Goal: Check status: Check status

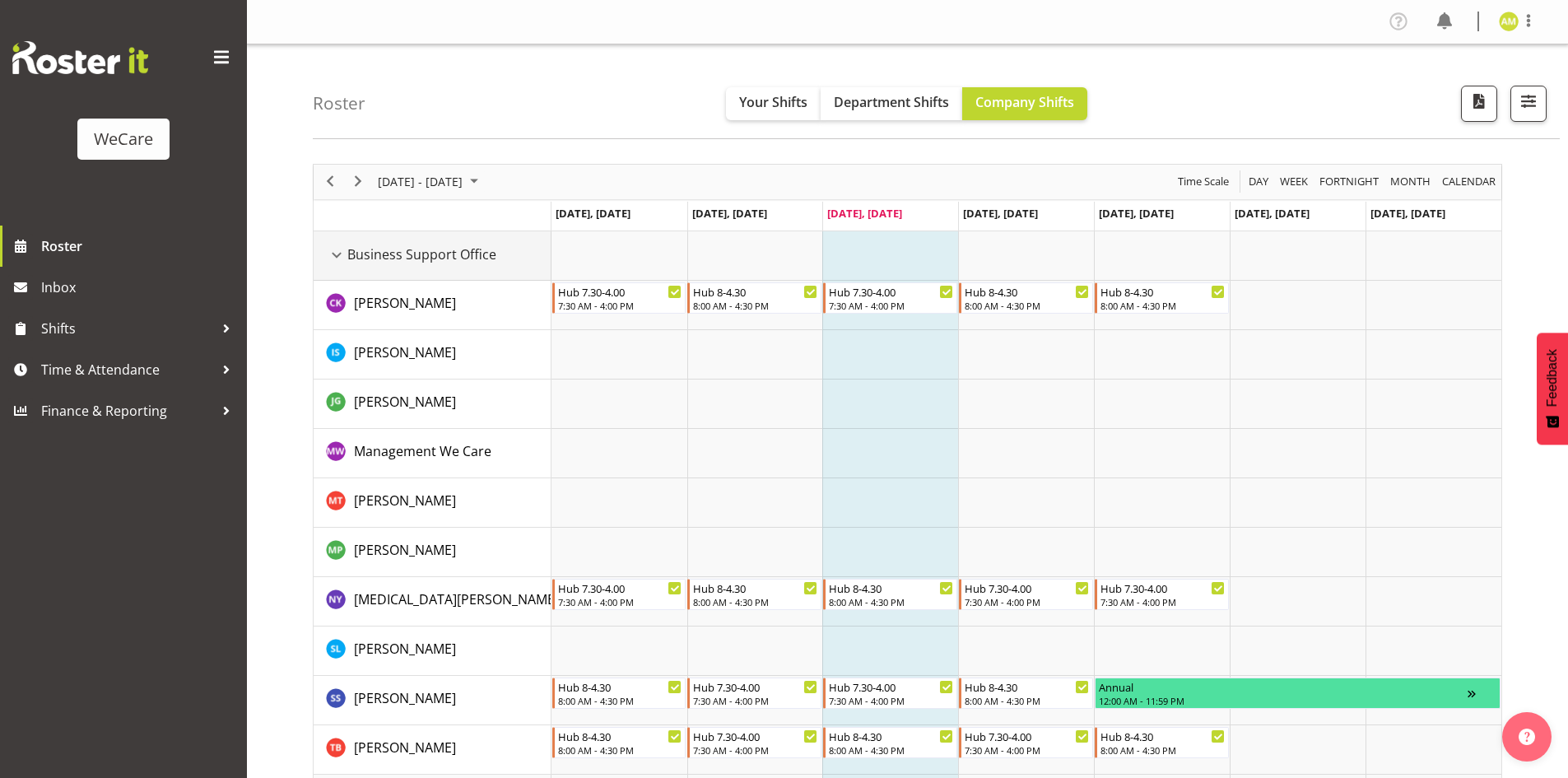
click at [335, 252] on div "Business Support Office resource" at bounding box center [337, 255] width 22 height 22
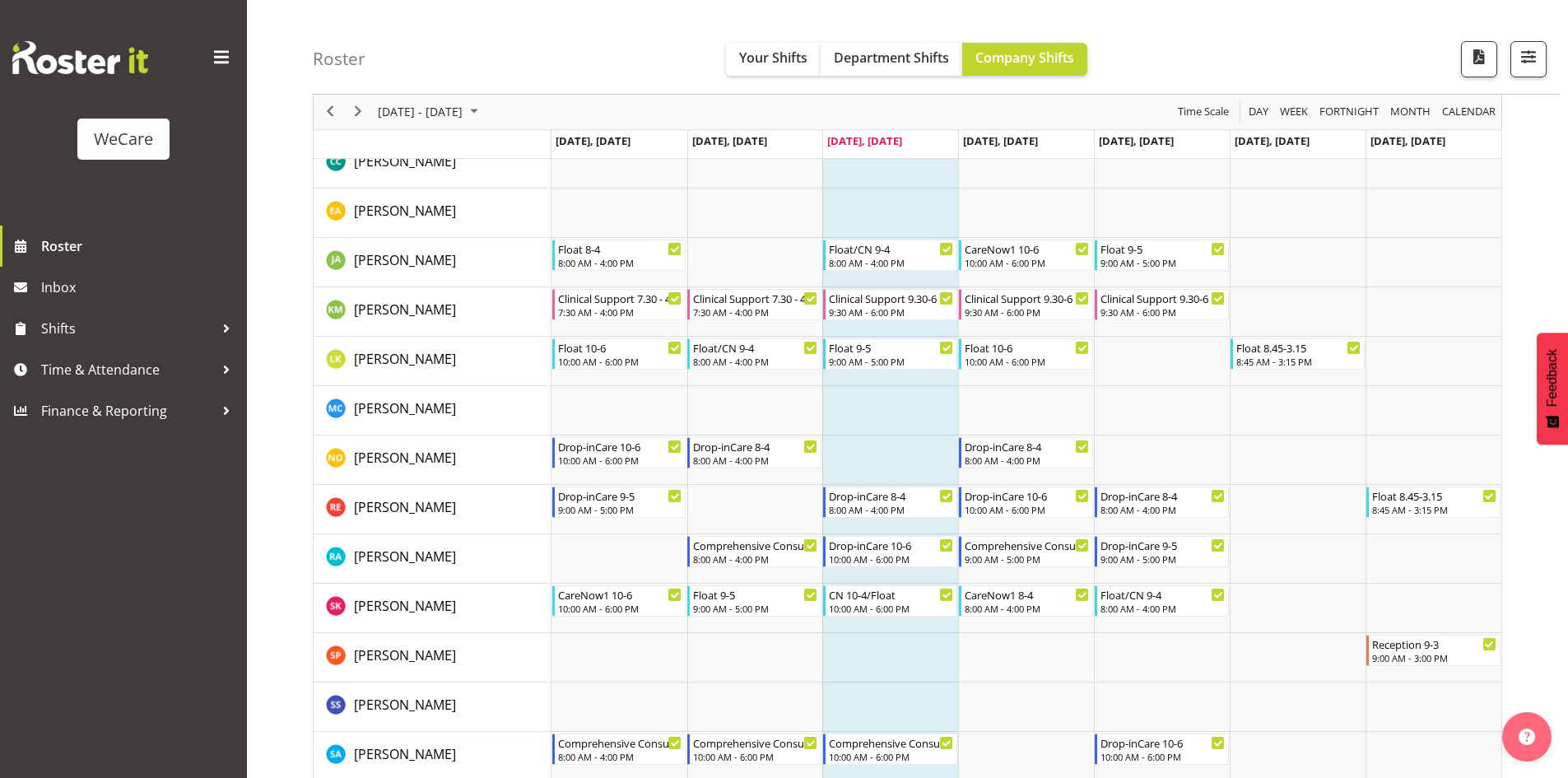
scroll to position [494, 0]
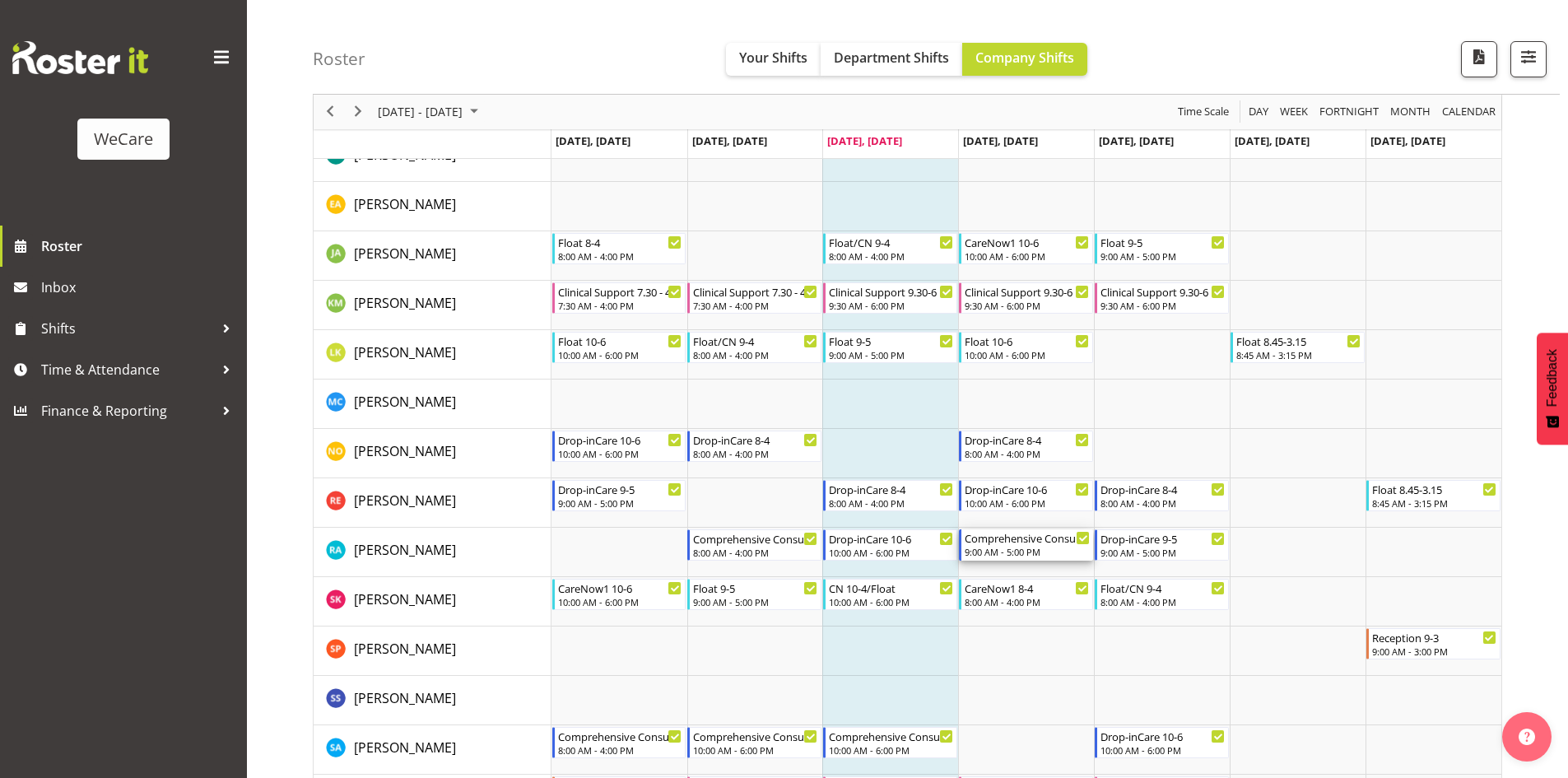
click at [1060, 553] on div "9:00 AM - 5:00 PM" at bounding box center [1027, 552] width 125 height 13
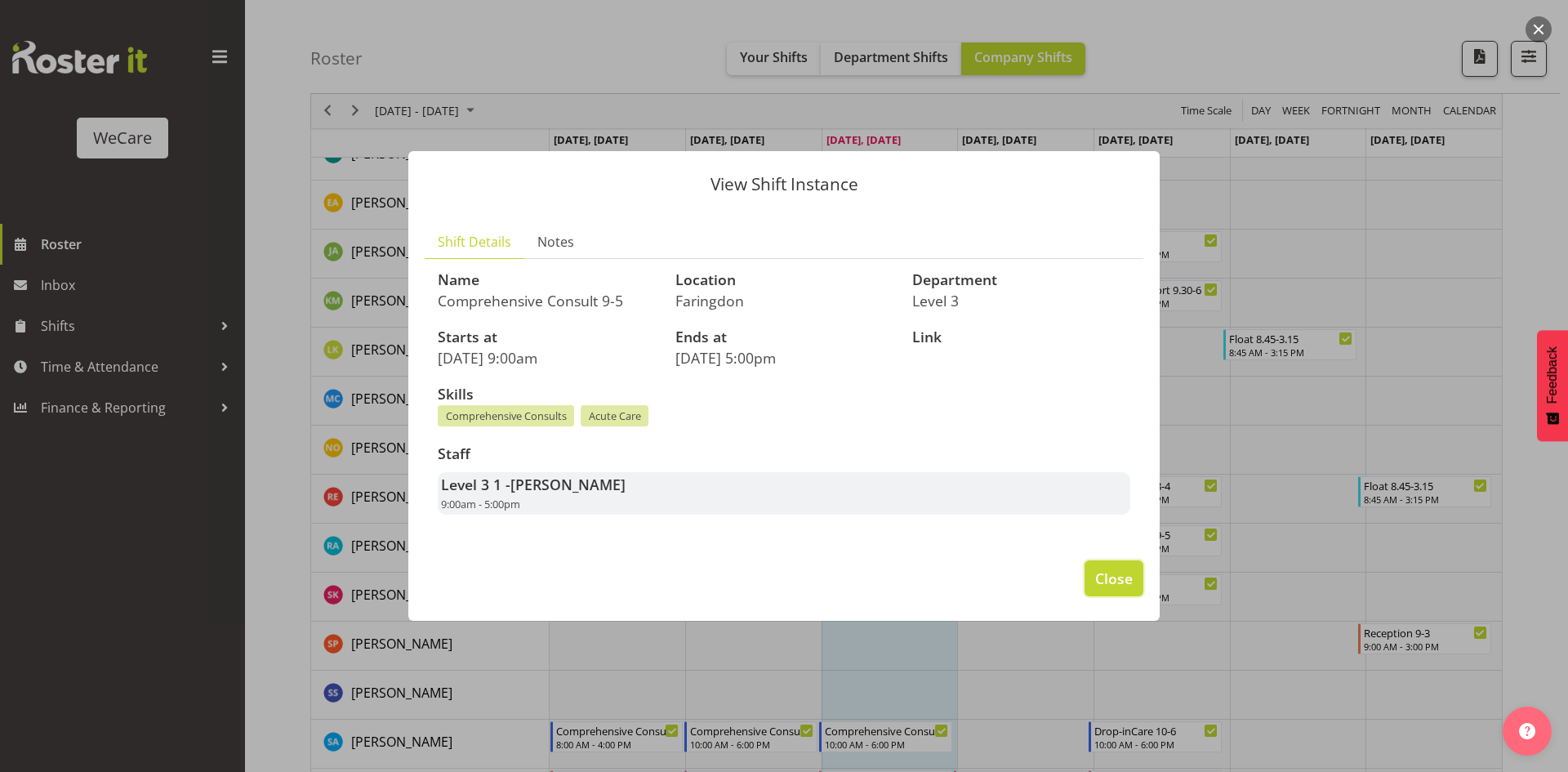
click at [1107, 581] on span "Close" at bounding box center [1113, 578] width 37 height 22
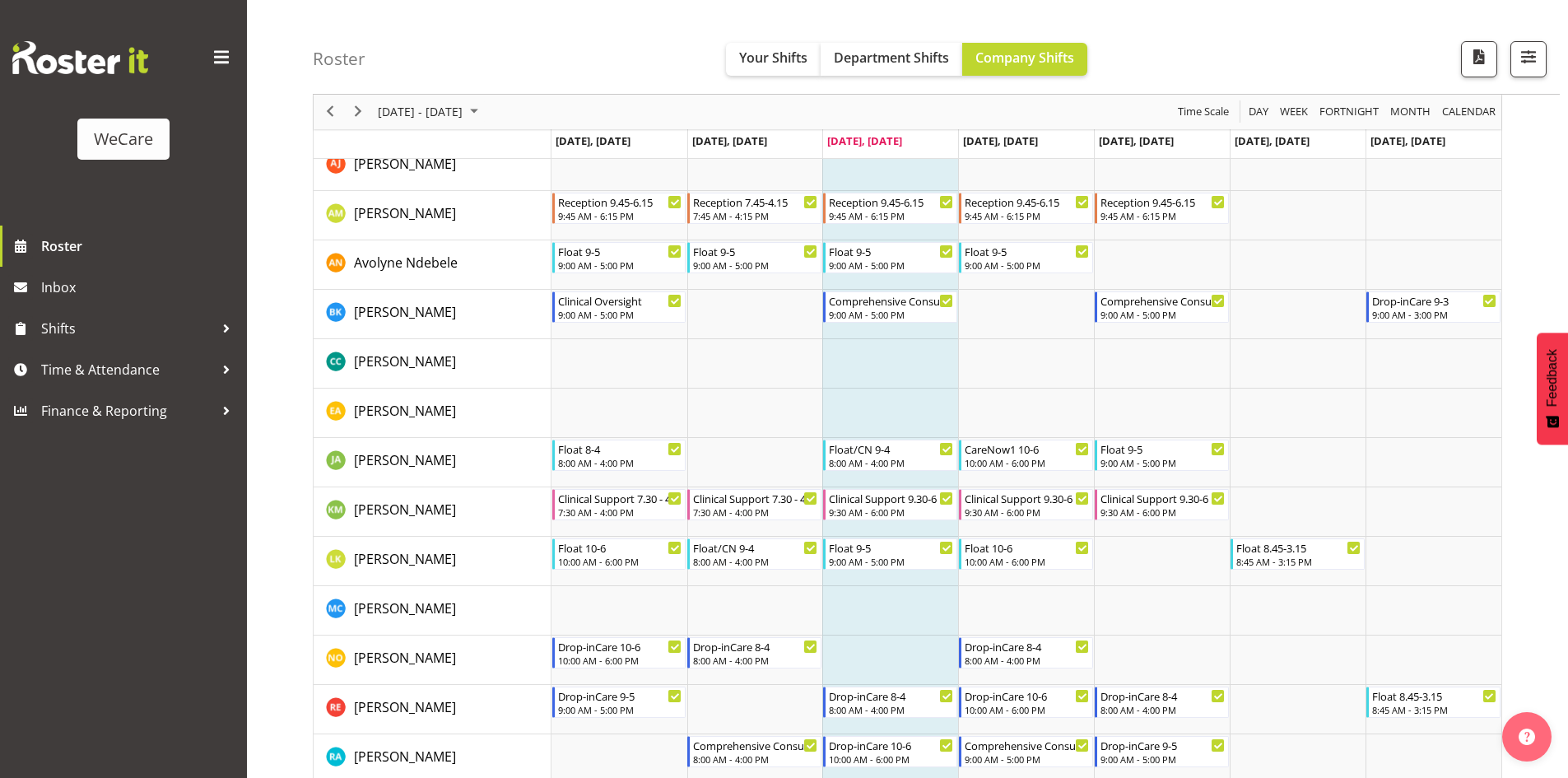
scroll to position [0, 0]
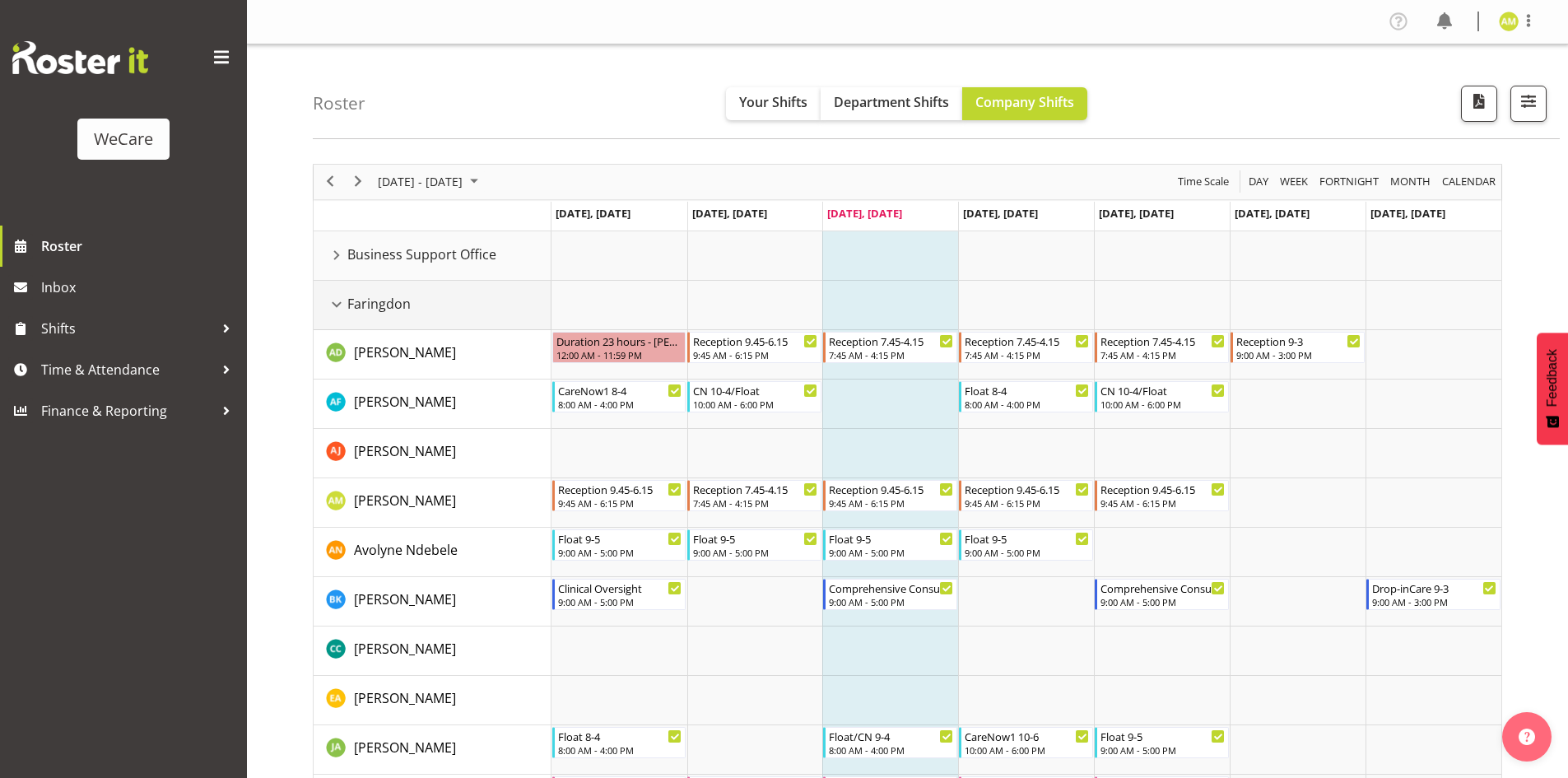
click at [340, 296] on div "Faringdon resource" at bounding box center [337, 304] width 22 height 22
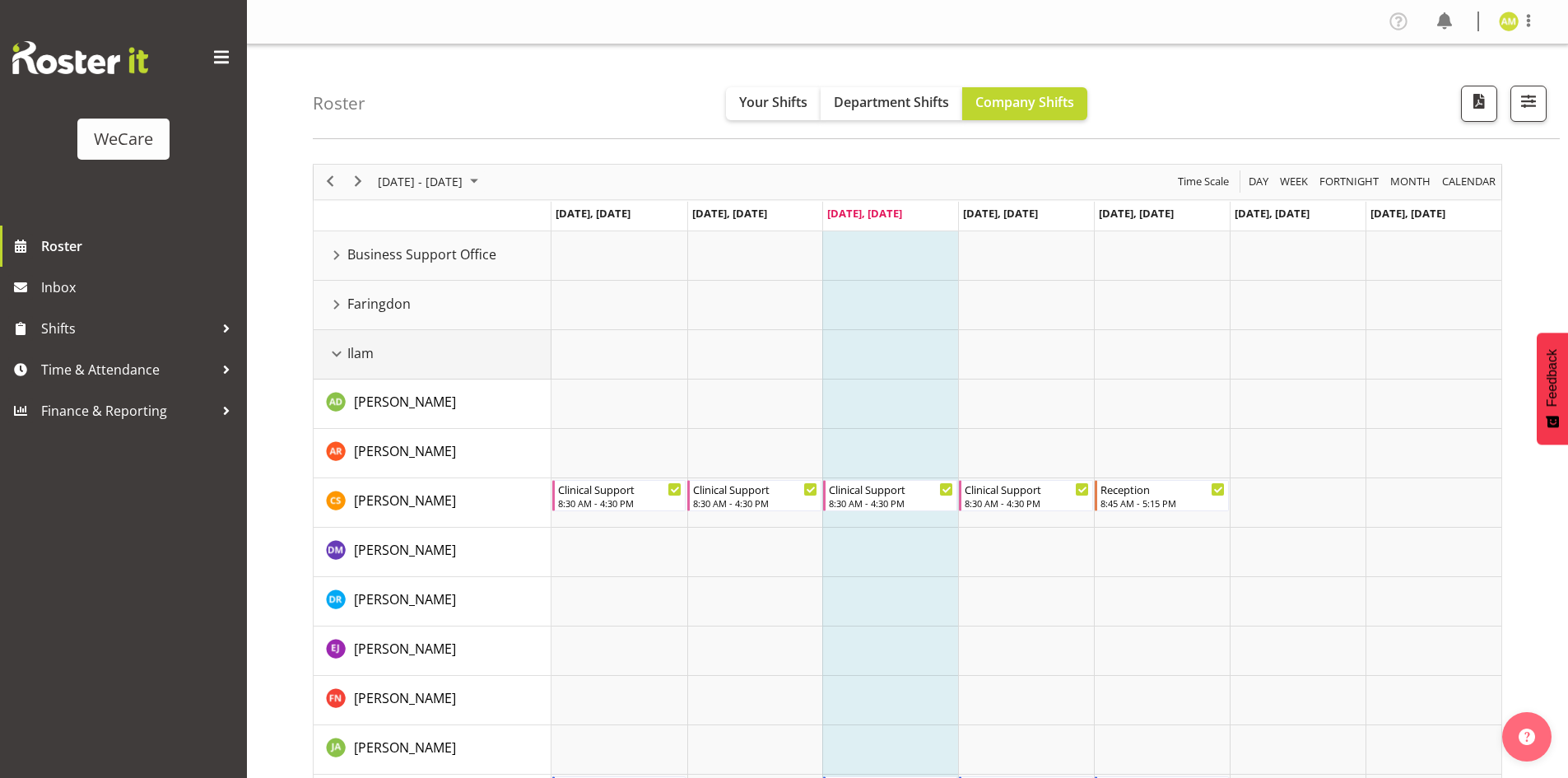
click at [324, 356] on td "Ilam" at bounding box center [432, 354] width 238 height 49
click at [334, 354] on div "Ilam resource" at bounding box center [337, 354] width 22 height 22
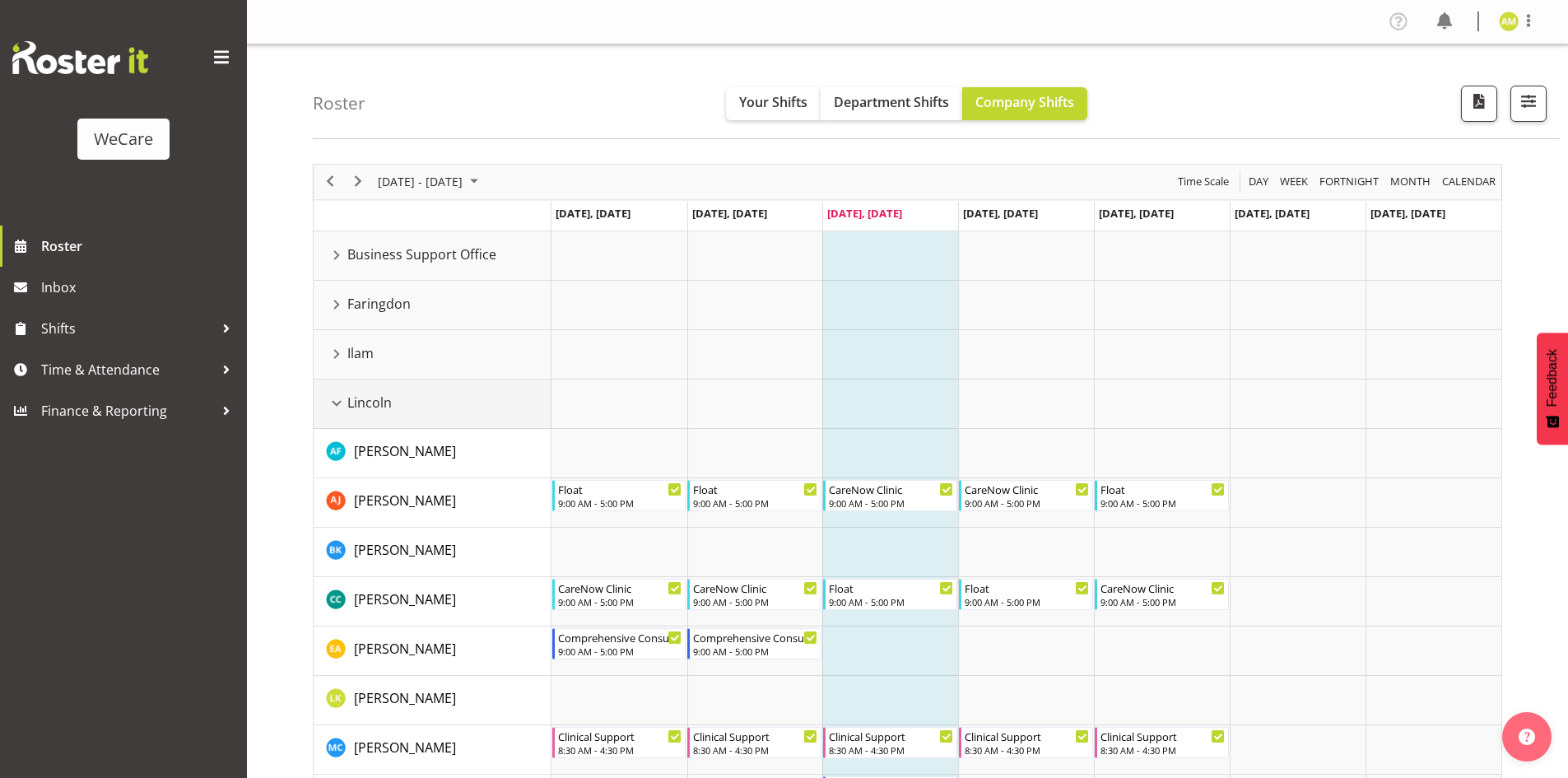
click at [336, 413] on div "Lincoln resource" at bounding box center [337, 404] width 22 height 22
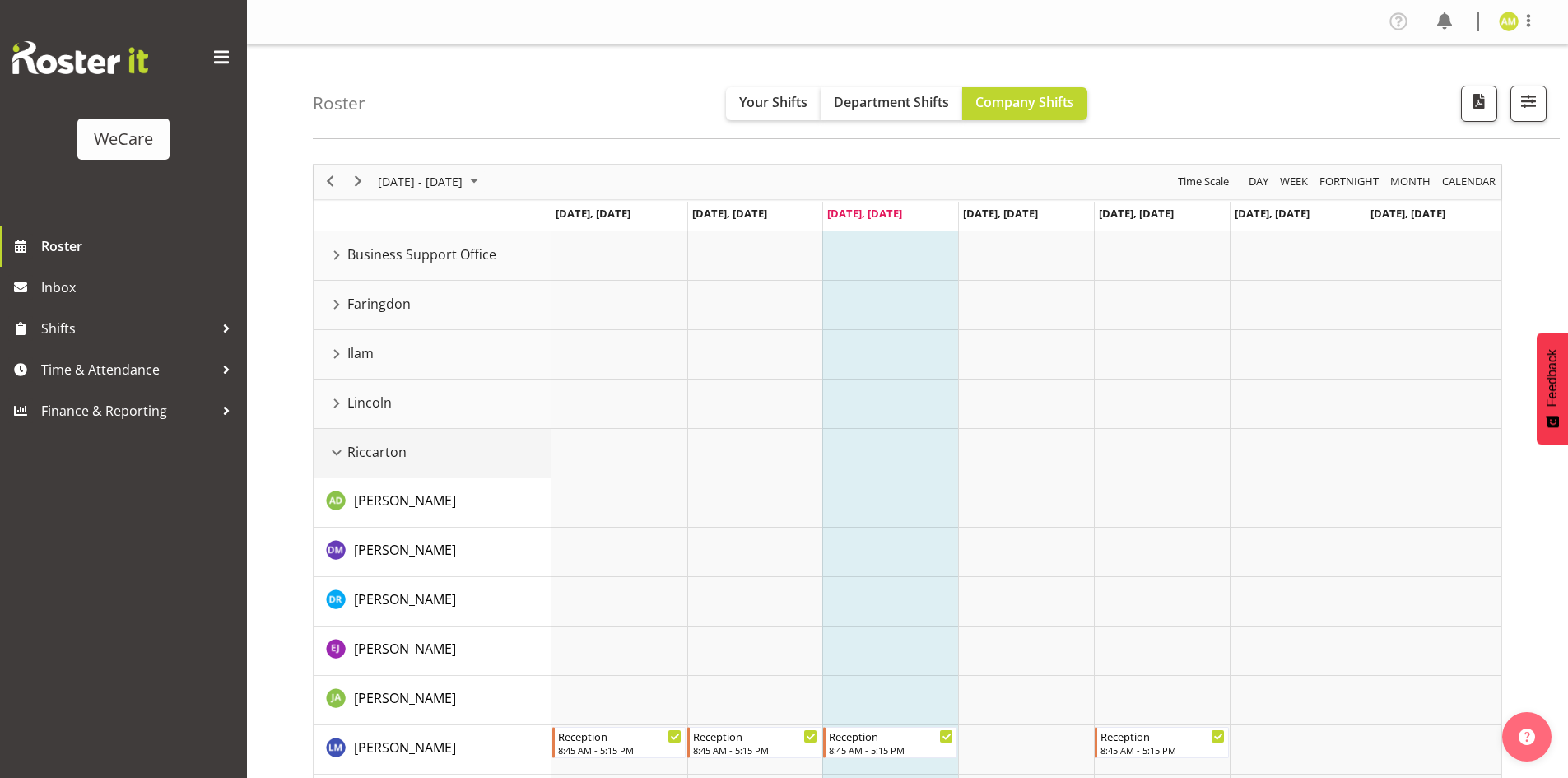
click at [334, 437] on td "Riccarton" at bounding box center [432, 453] width 238 height 49
click at [334, 449] on div "Riccarton resource" at bounding box center [337, 453] width 22 height 22
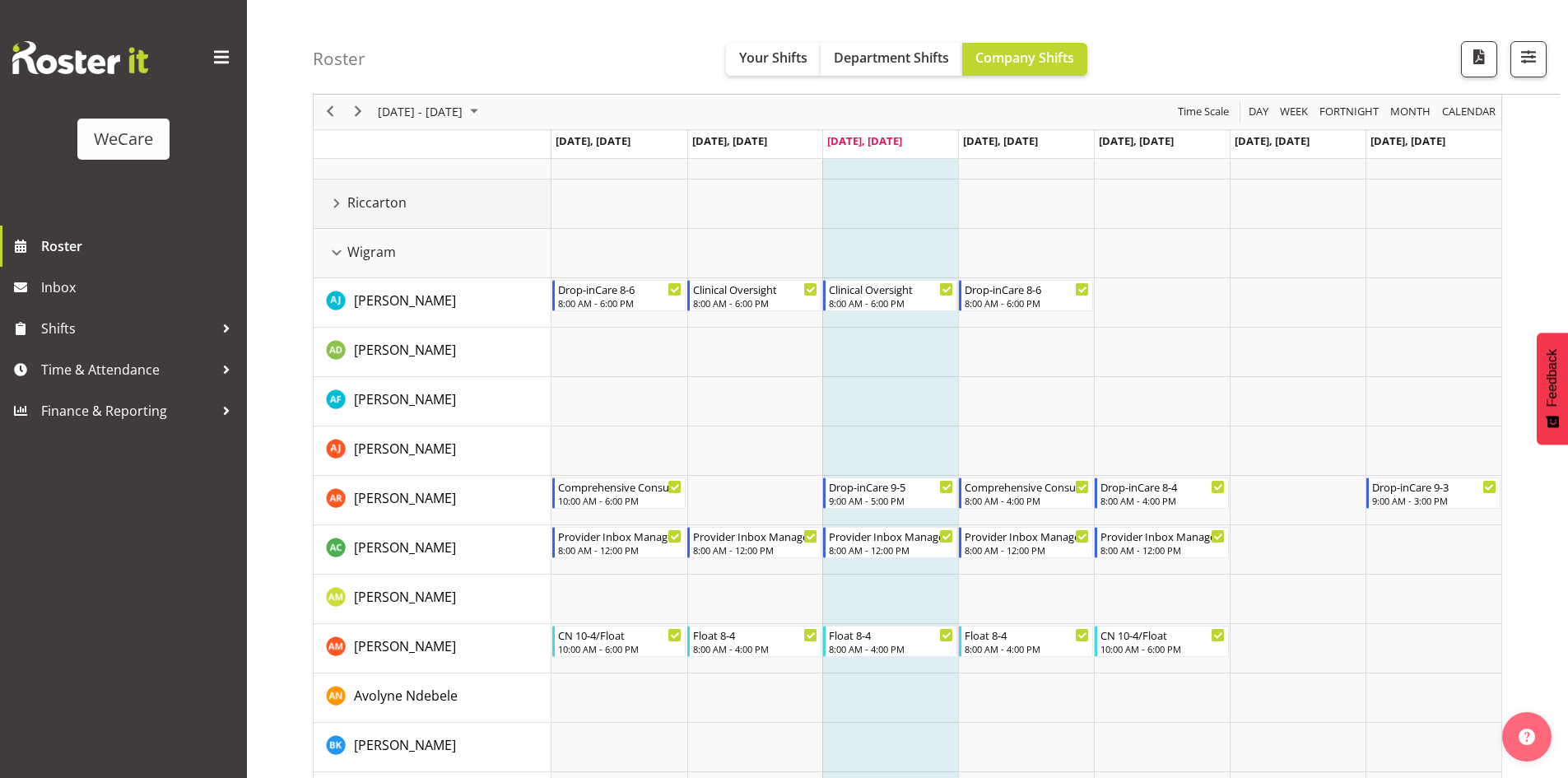
scroll to position [240, 0]
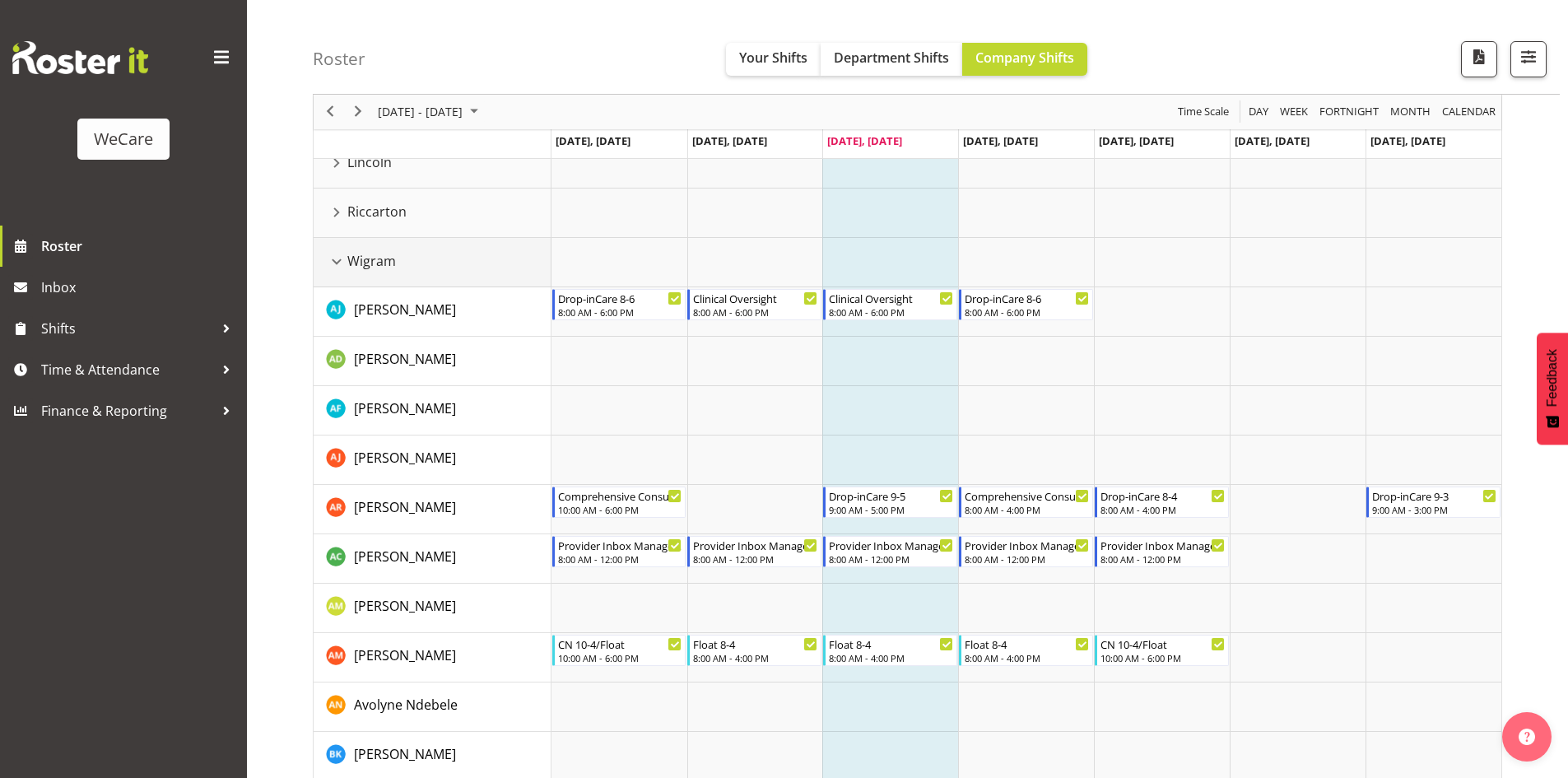
click at [328, 259] on div "Wigram resource" at bounding box center [337, 262] width 22 height 22
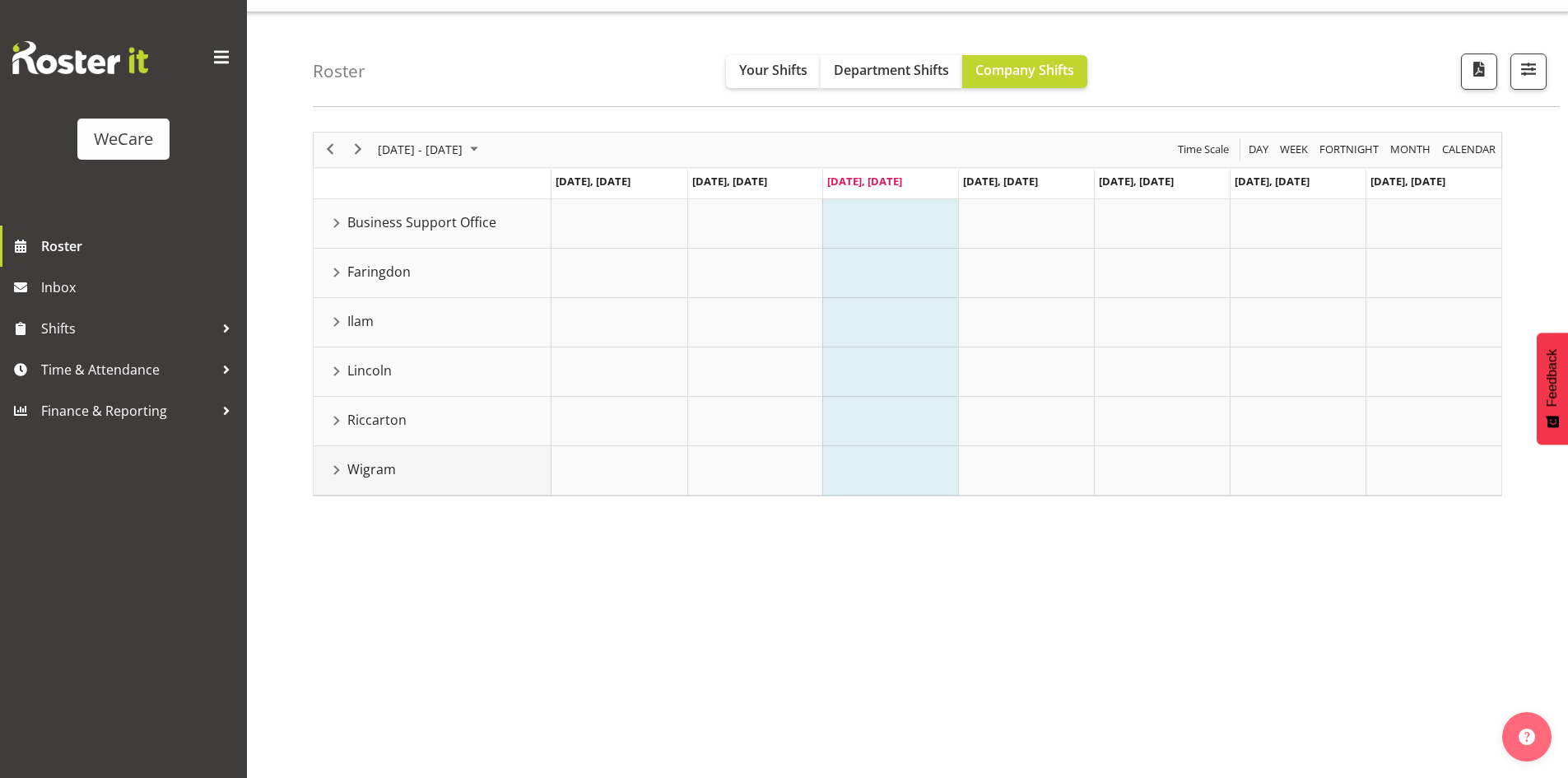
scroll to position [33, 0]
click at [329, 371] on div "Lincoln resource" at bounding box center [337, 371] width 22 height 22
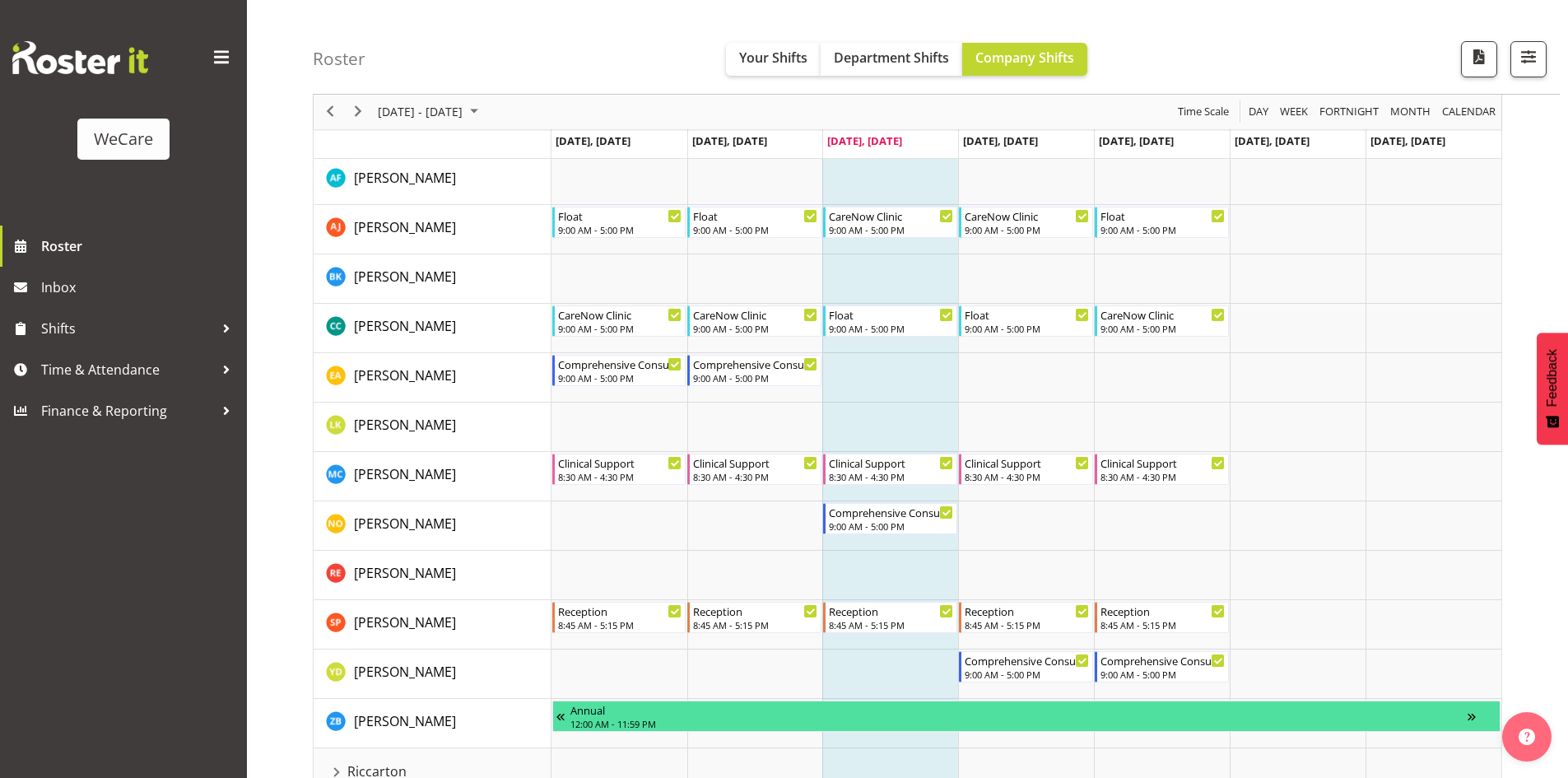
scroll to position [191, 0]
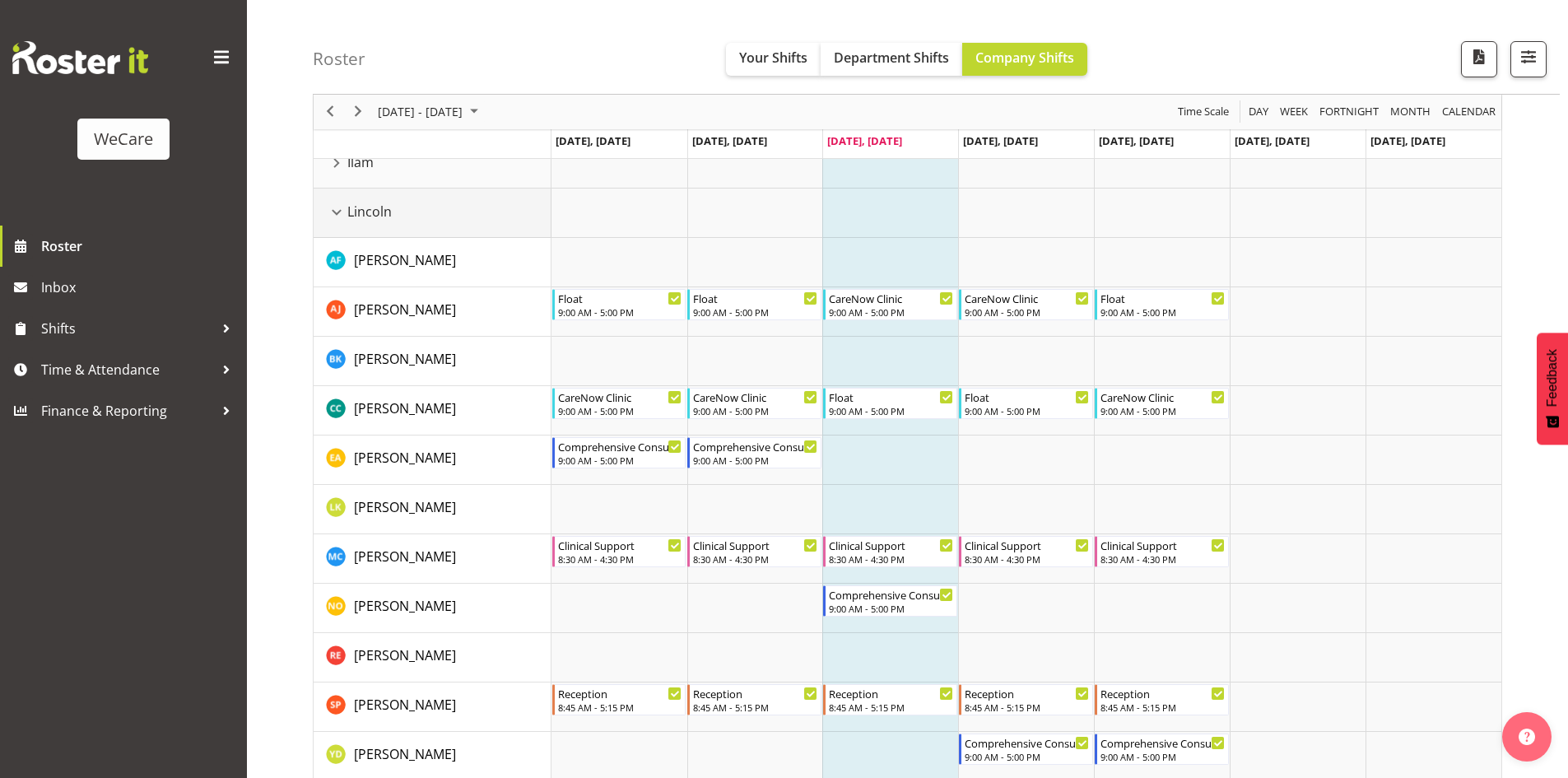
click at [343, 206] on div "Lincoln resource" at bounding box center [337, 213] width 22 height 22
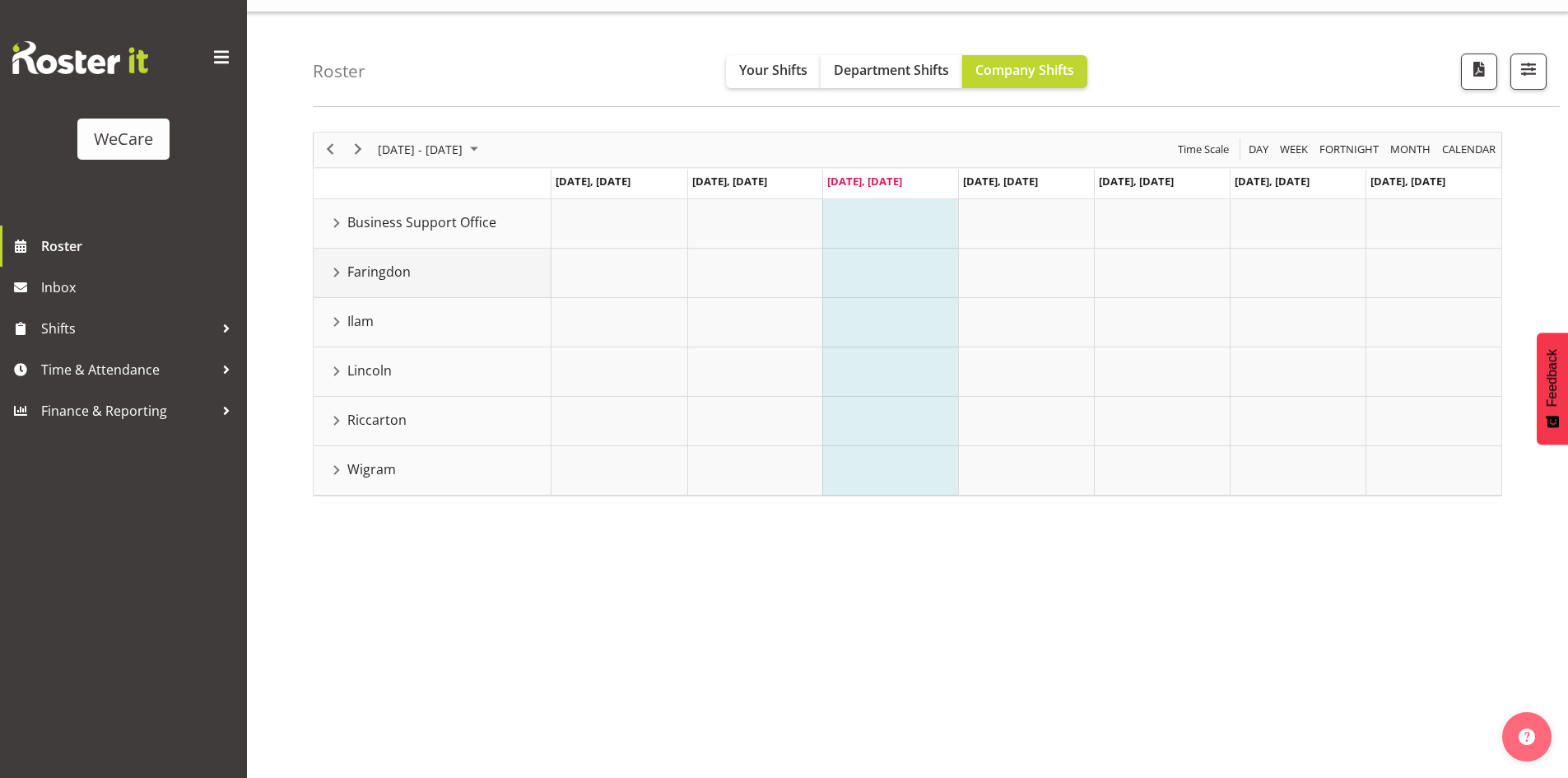
click at [338, 271] on div "Faringdon resource" at bounding box center [337, 273] width 22 height 22
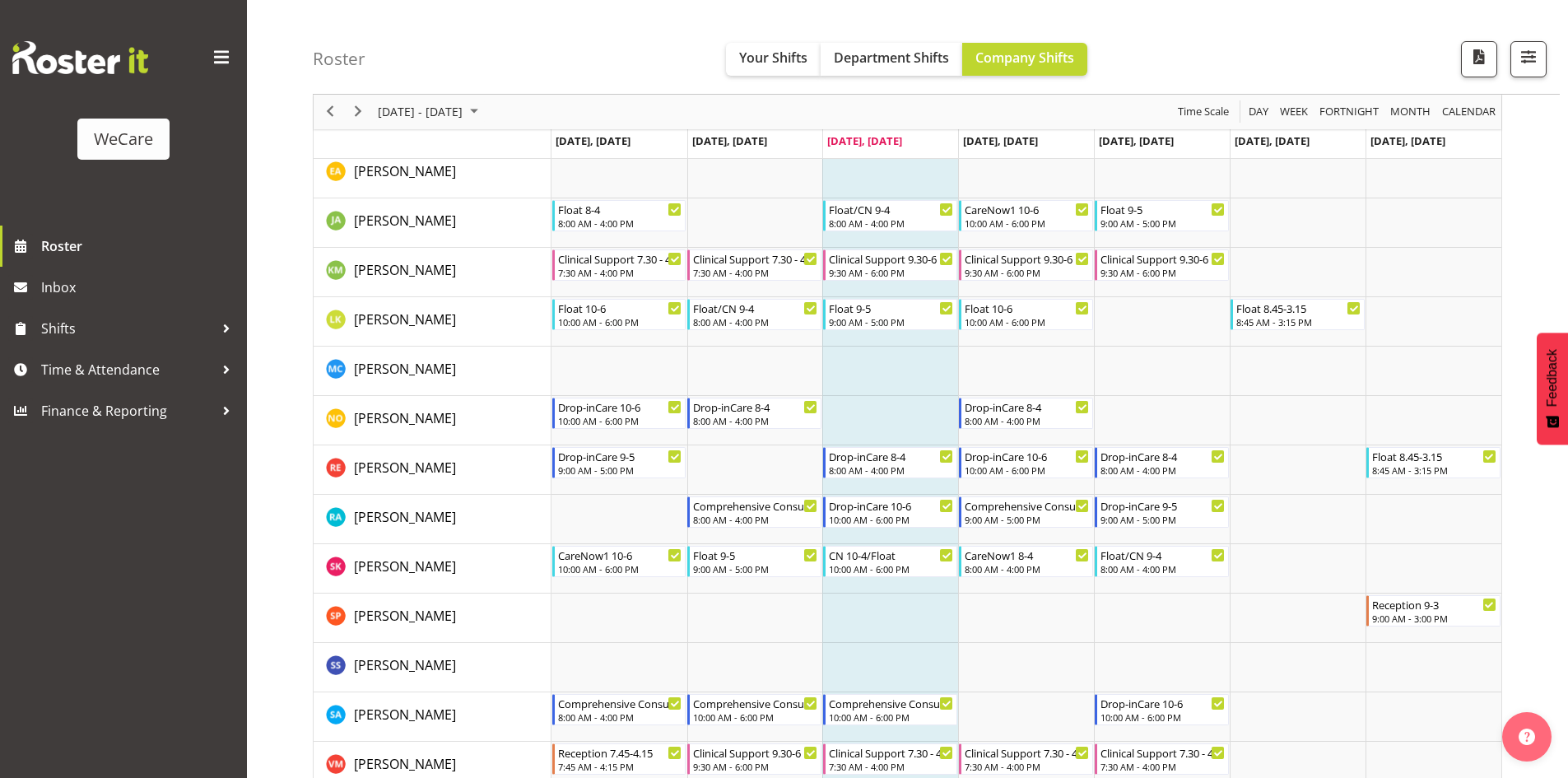
scroll to position [526, 0]
click at [464, 106] on span "[DATE] - [DATE]" at bounding box center [420, 112] width 88 height 21
click at [393, 289] on span "22" at bounding box center [395, 294] width 25 height 25
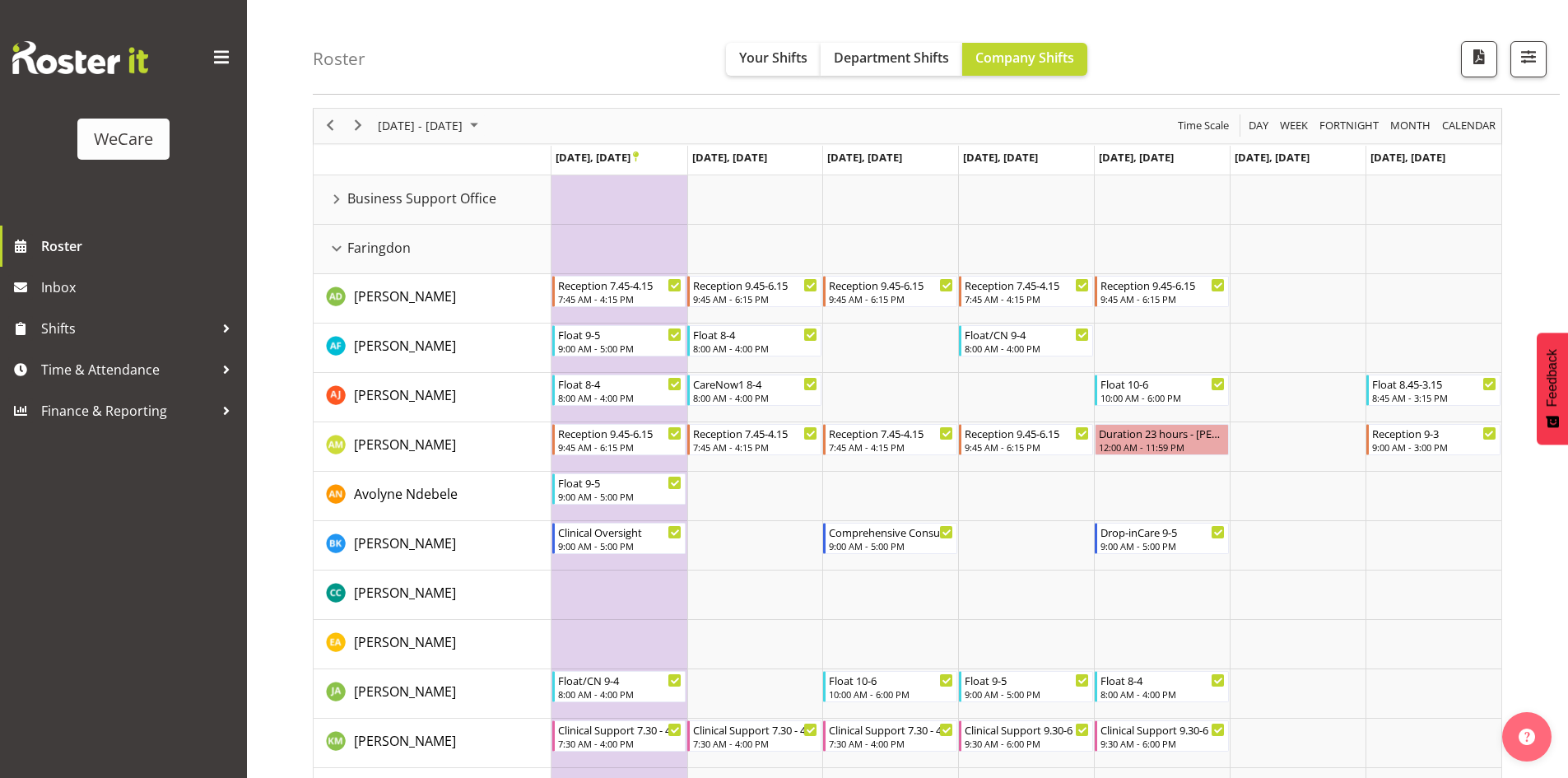
scroll to position [33, 0]
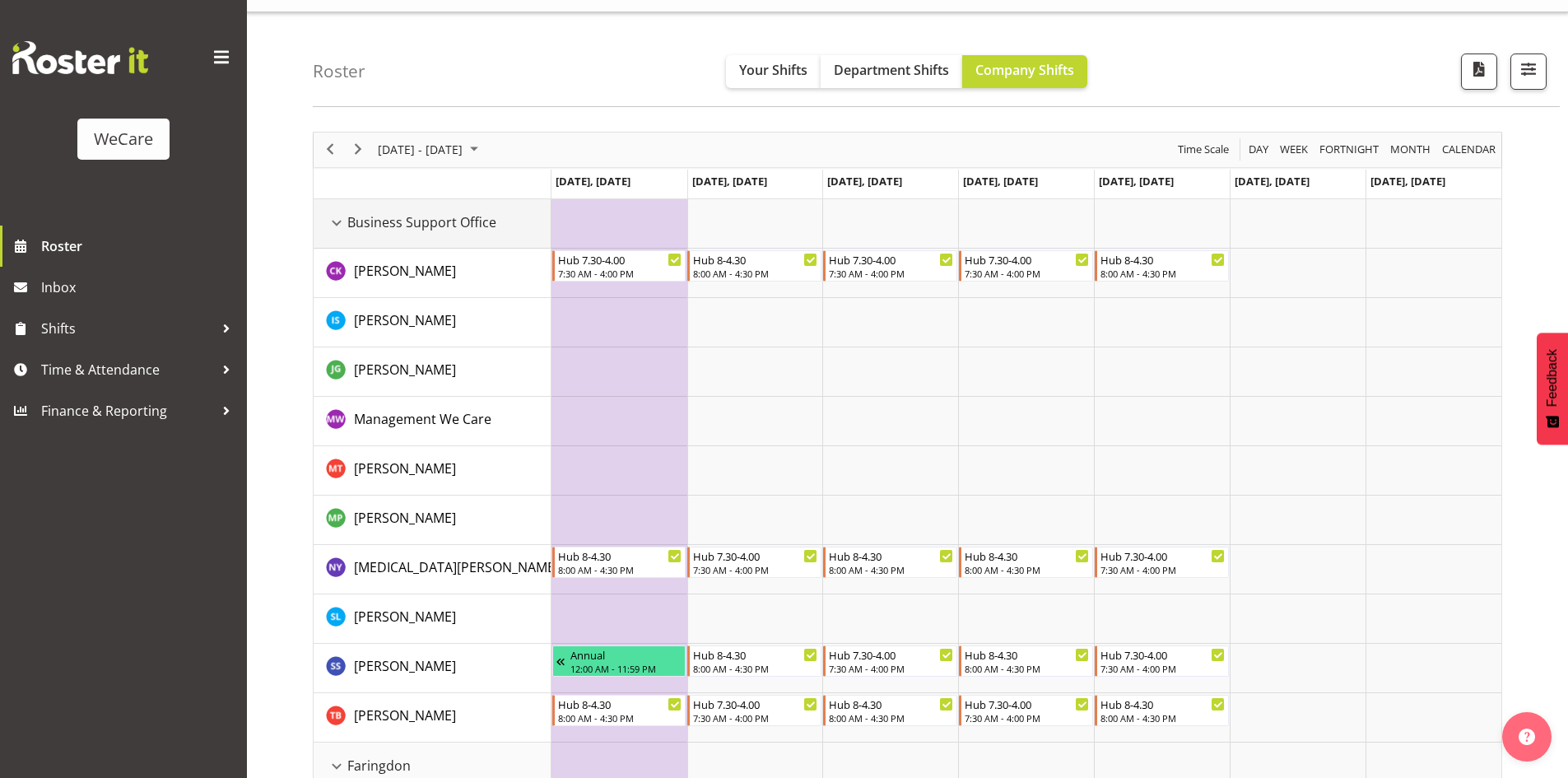
click at [338, 223] on div "Business Support Office resource" at bounding box center [337, 223] width 22 height 22
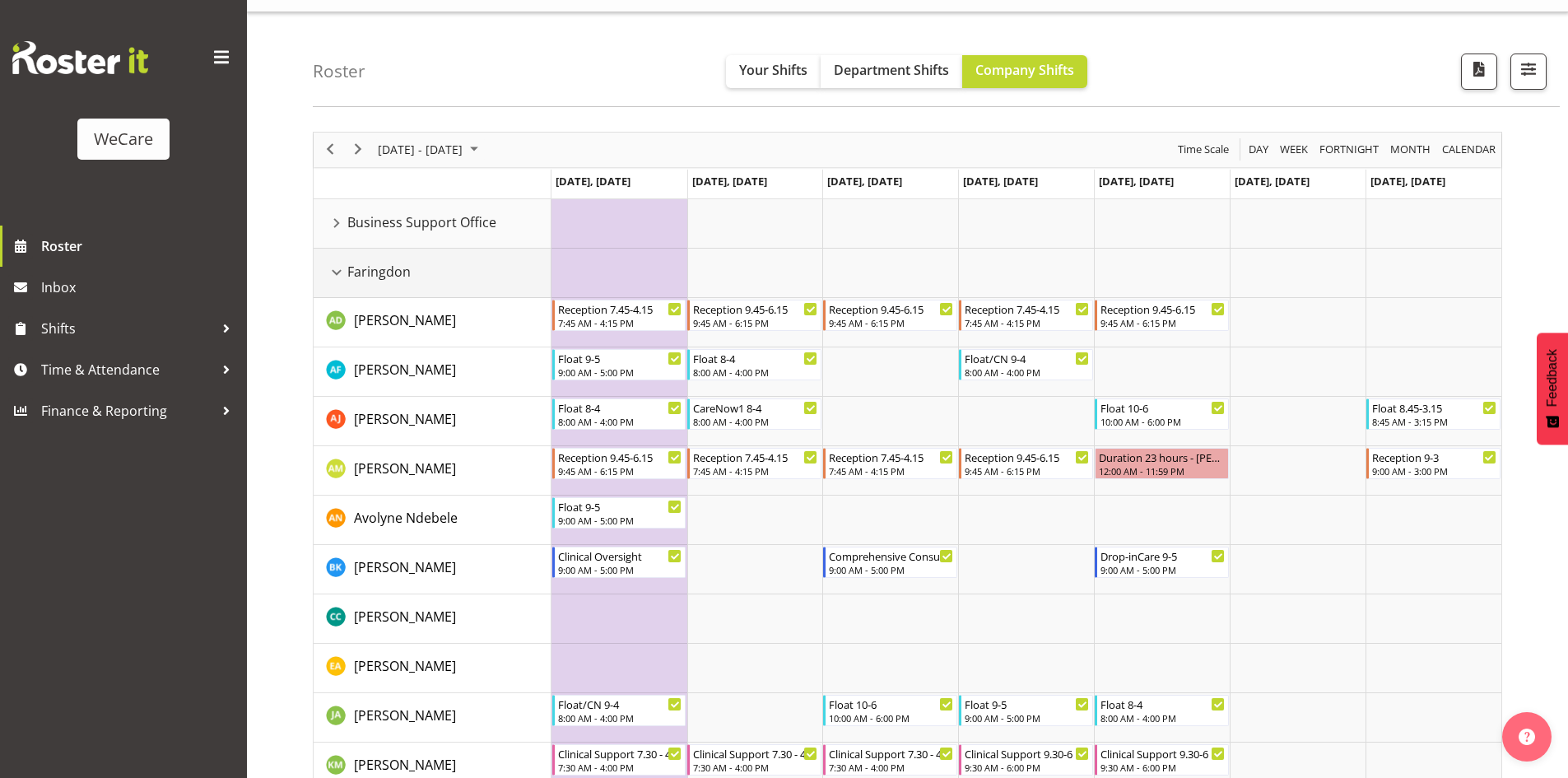
click at [338, 276] on div "Faringdon resource" at bounding box center [337, 273] width 22 height 22
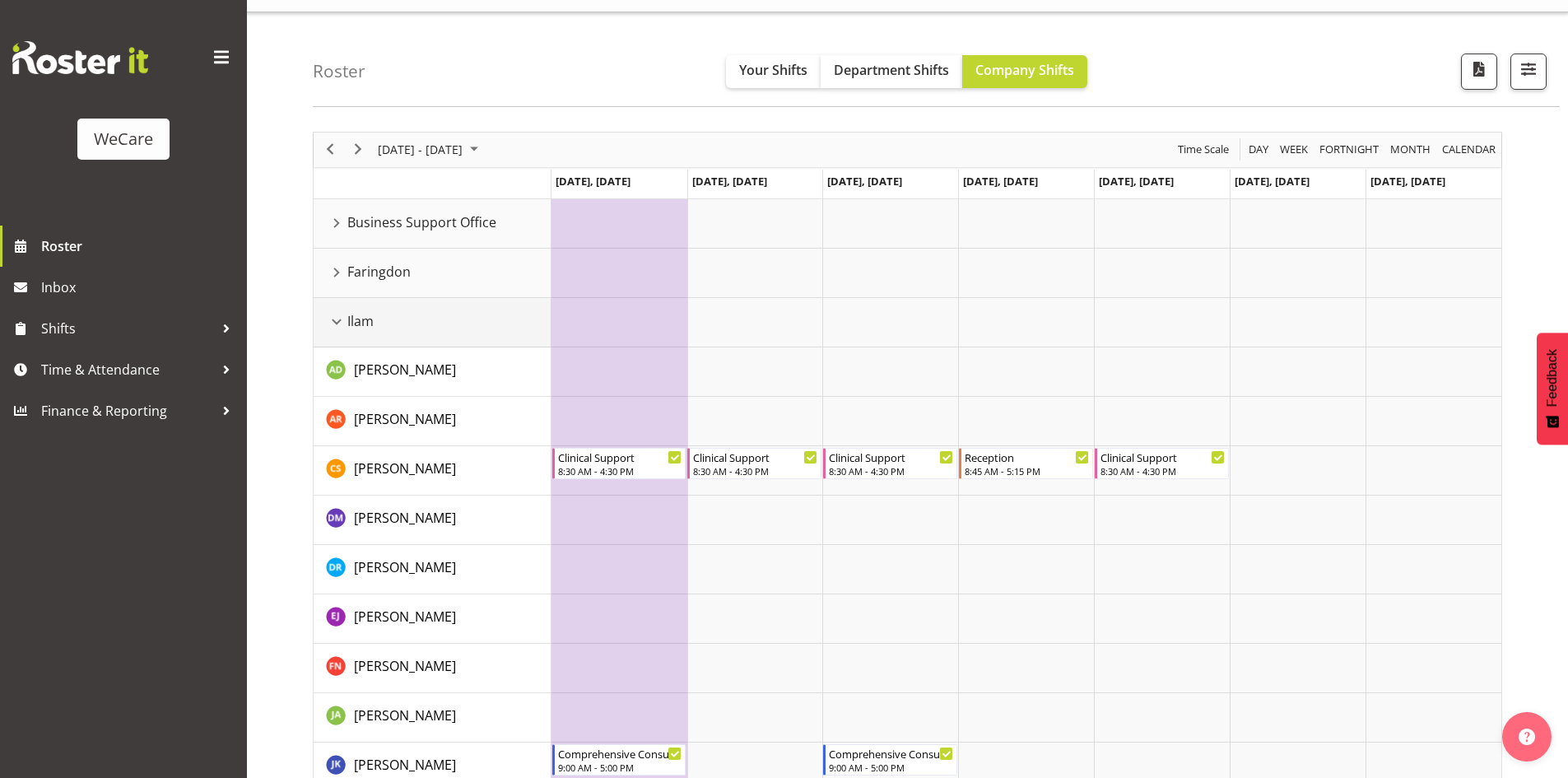
click at [337, 324] on div "Ilam resource" at bounding box center [337, 322] width 22 height 22
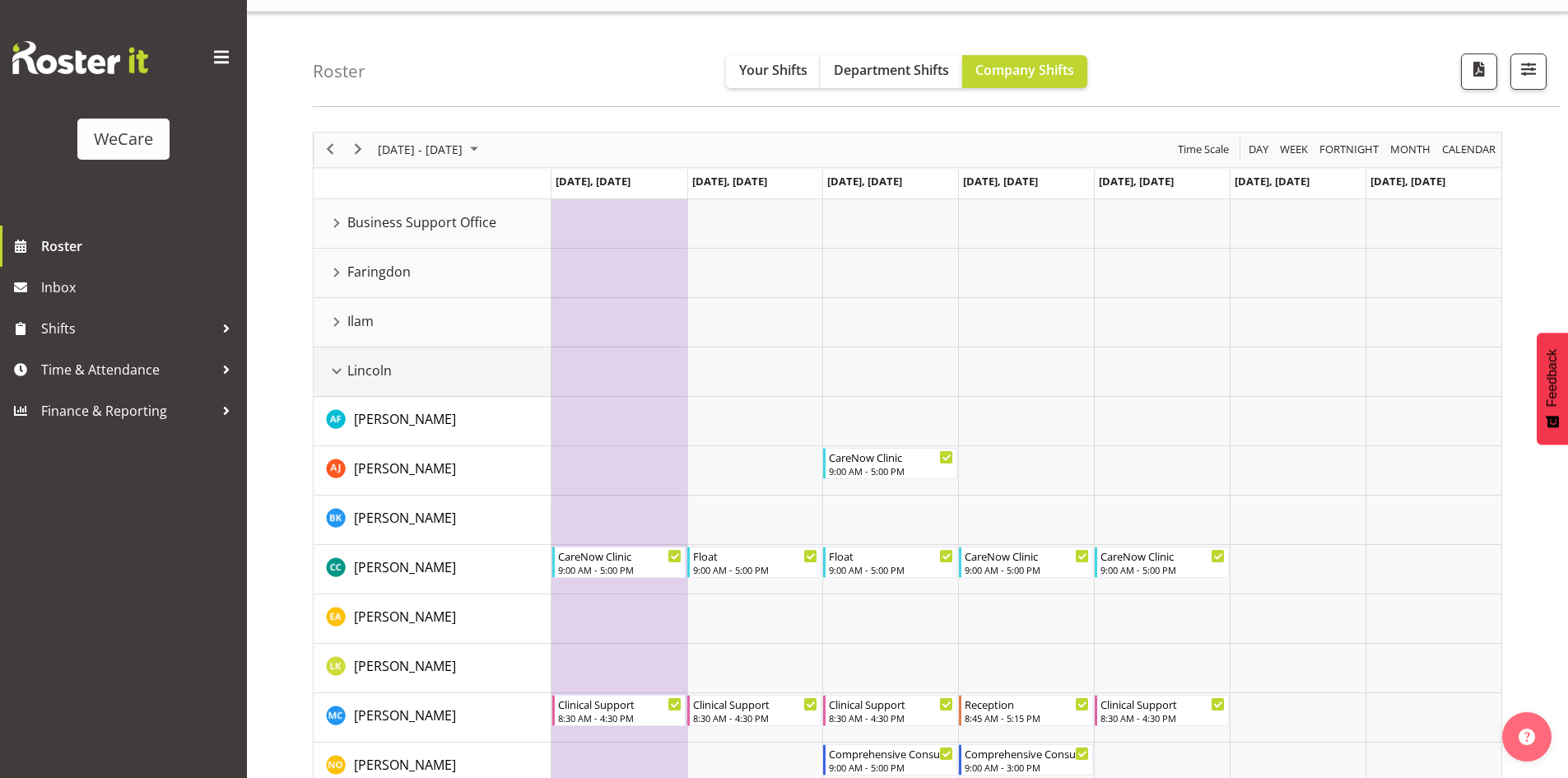
click at [336, 364] on div "Lincoln resource" at bounding box center [337, 371] width 22 height 22
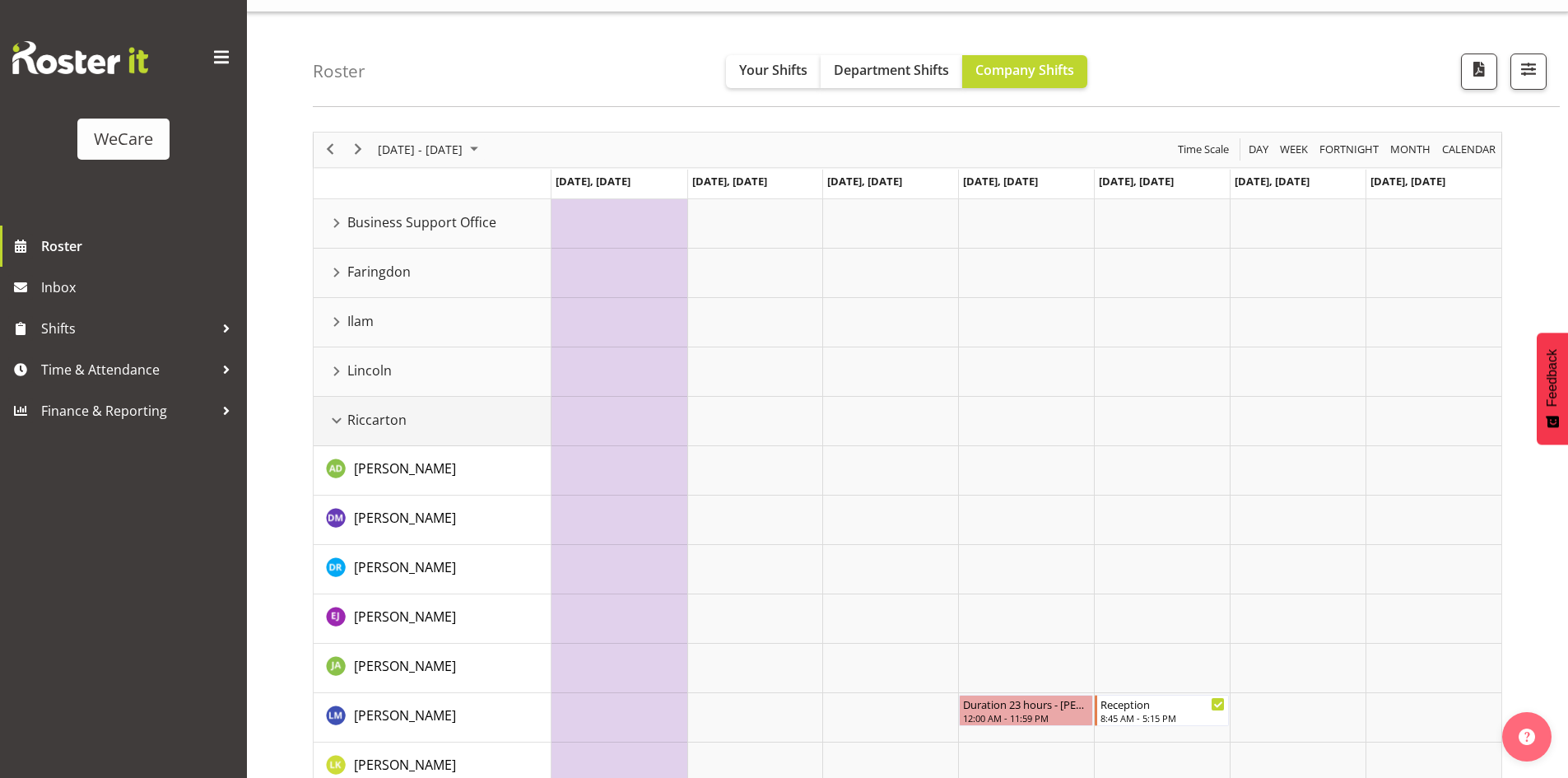
click at [336, 406] on td "Riccarton" at bounding box center [432, 421] width 238 height 49
click at [336, 413] on div "Riccarton resource" at bounding box center [337, 421] width 22 height 22
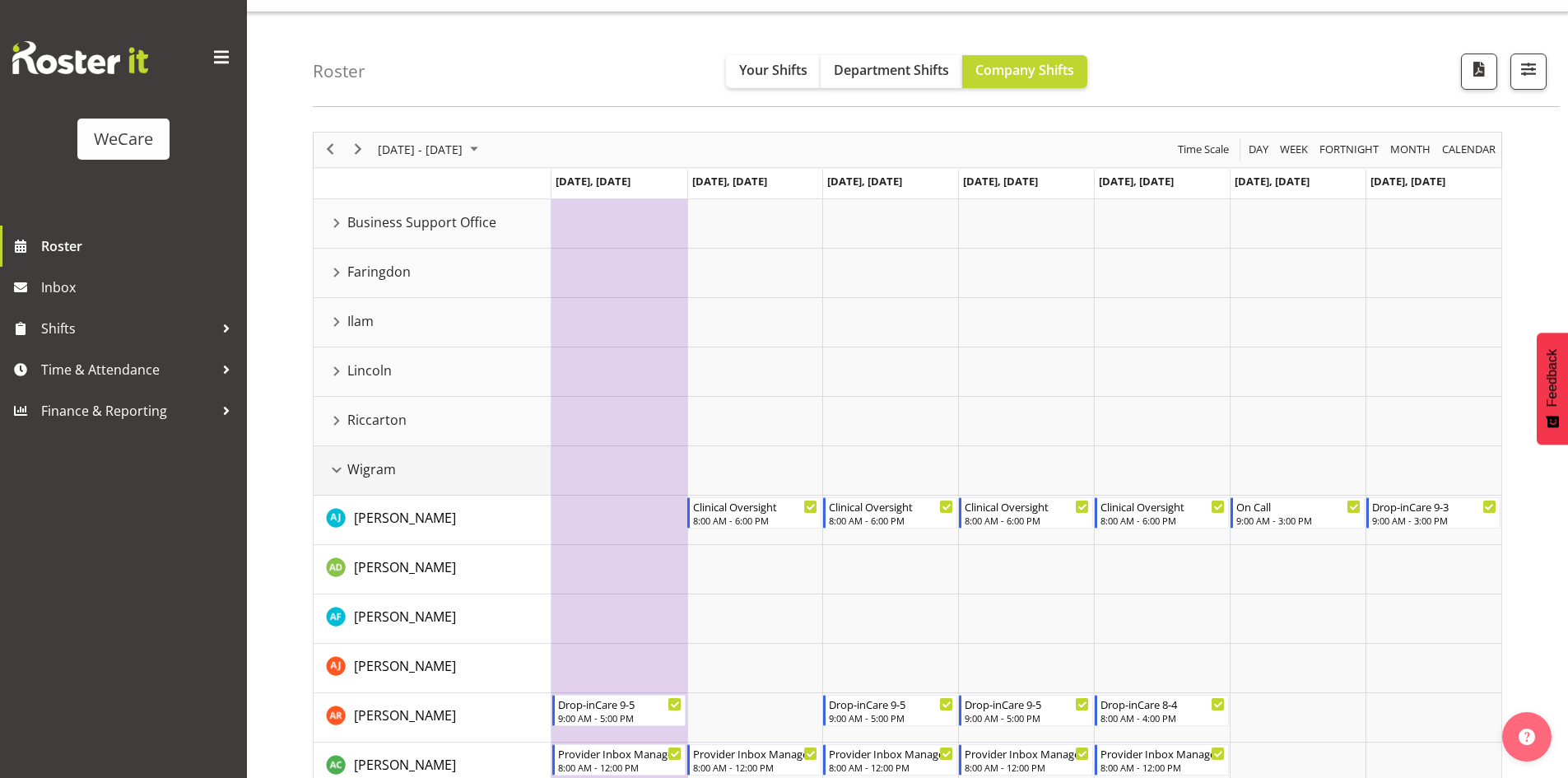
click at [334, 467] on div "Wigram resource" at bounding box center [337, 470] width 22 height 22
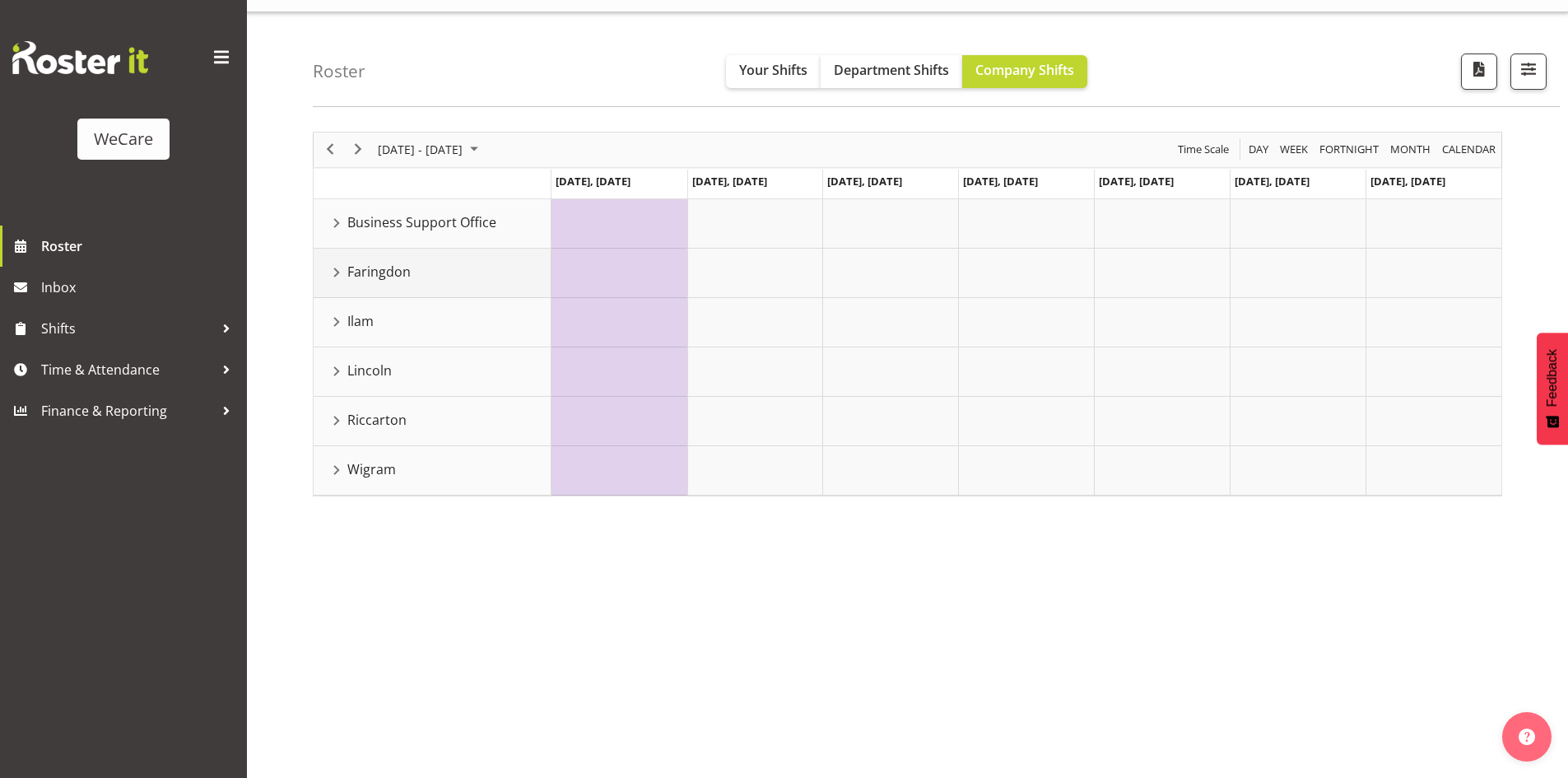
click at [333, 279] on div "Faringdon resource" at bounding box center [337, 273] width 22 height 22
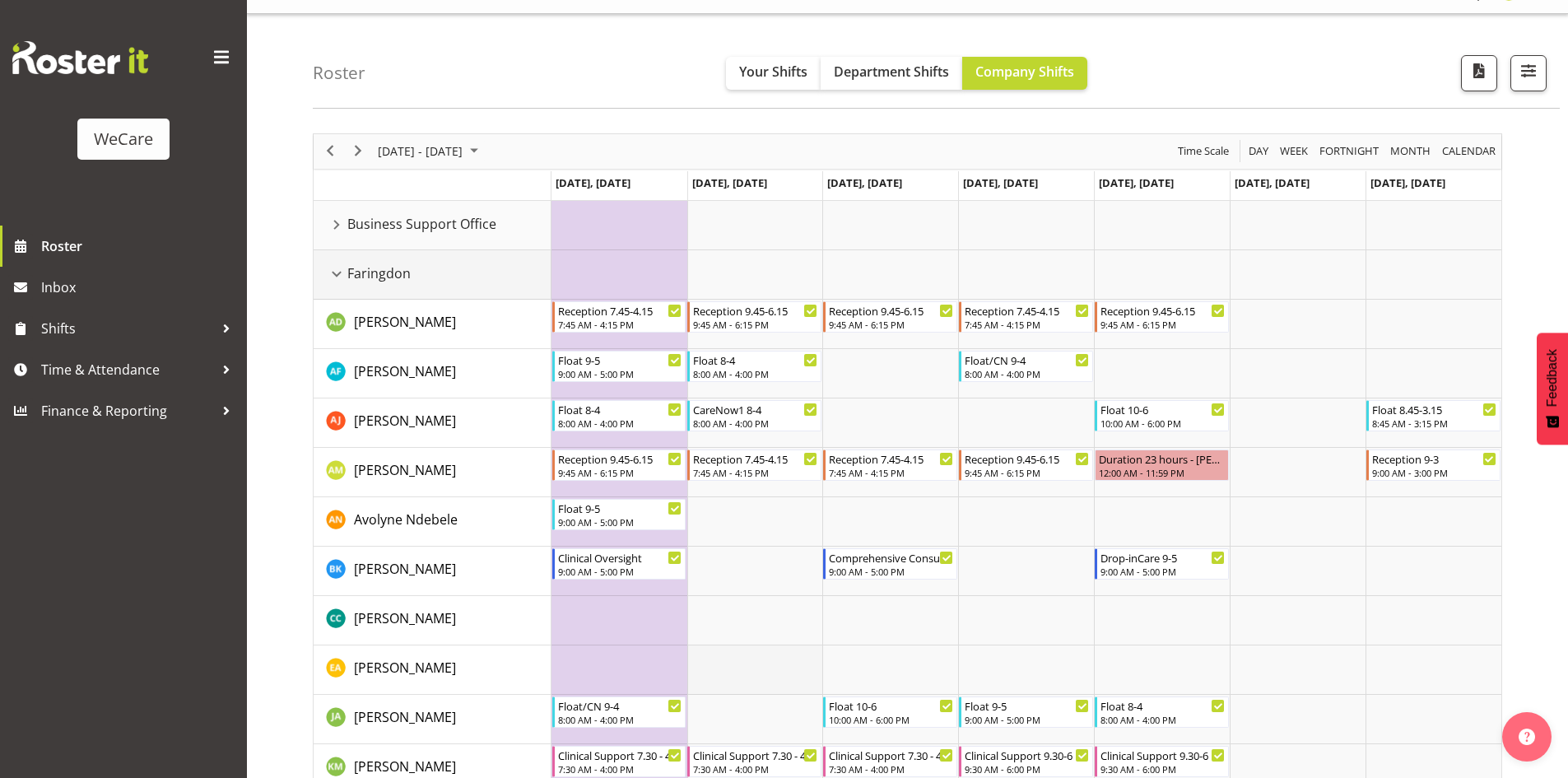
scroll to position [0, 0]
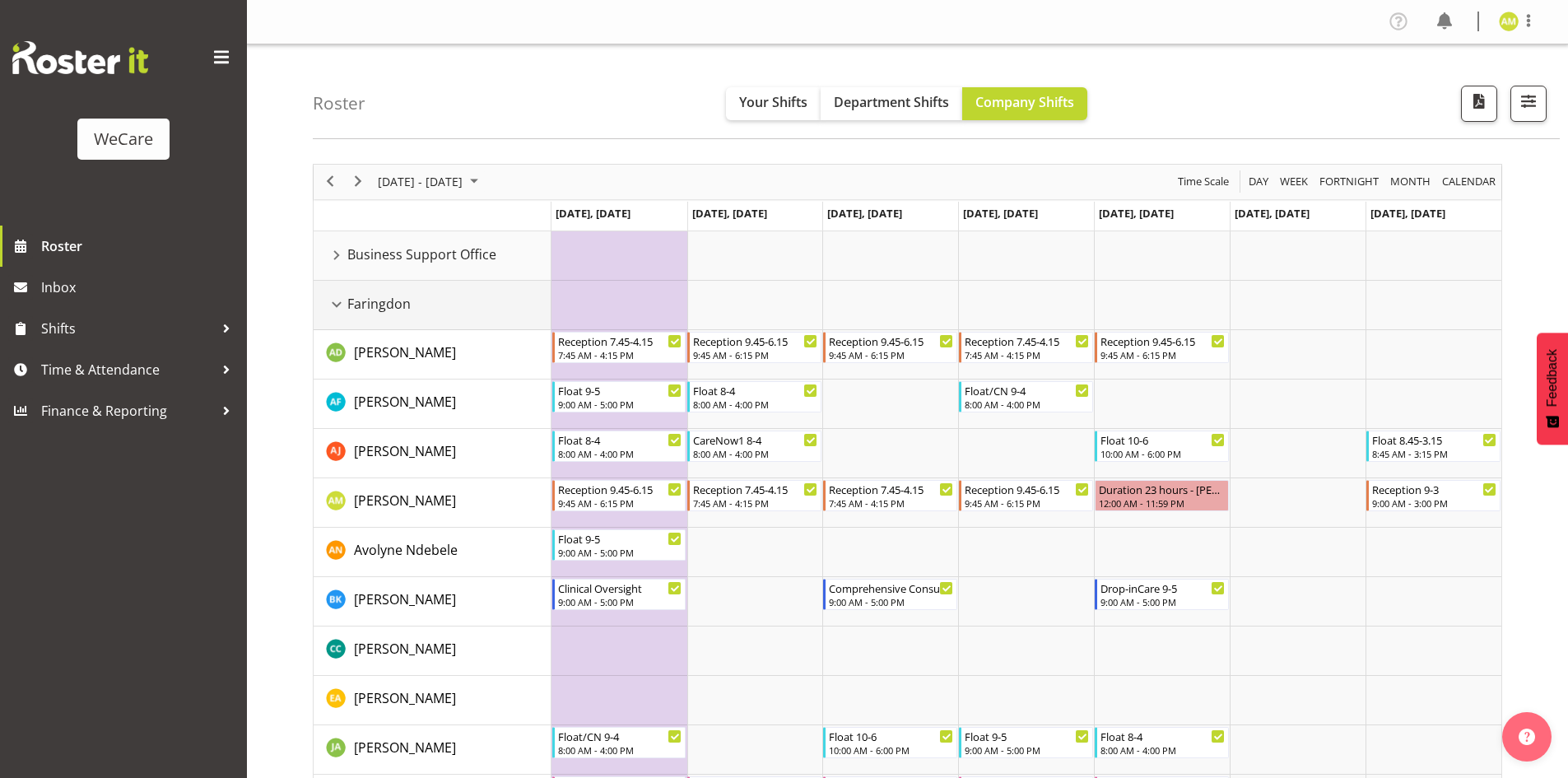
click at [338, 296] on div "Faringdon resource" at bounding box center [337, 304] width 22 height 22
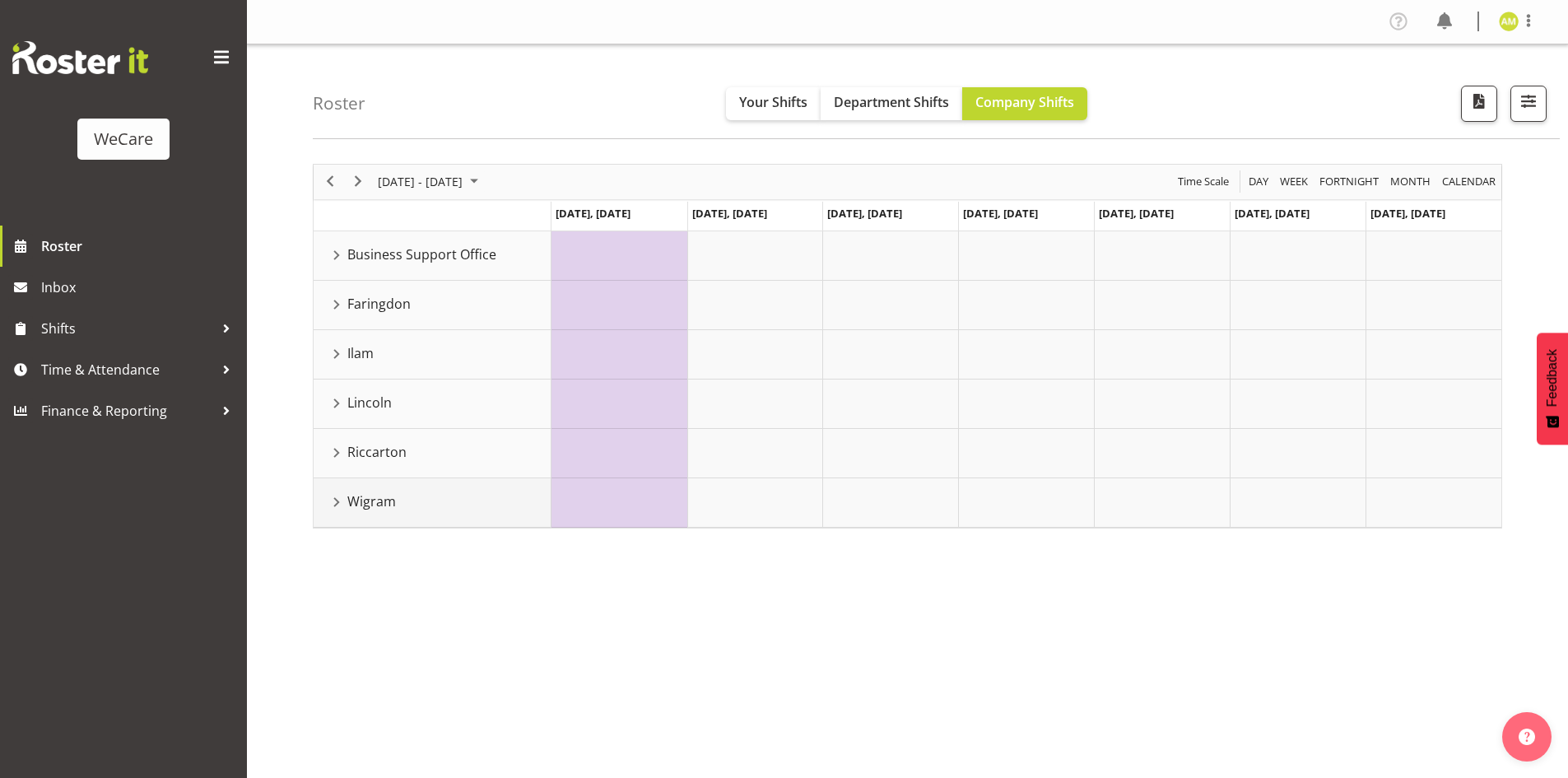
click at [337, 503] on div "Wigram resource" at bounding box center [337, 502] width 22 height 22
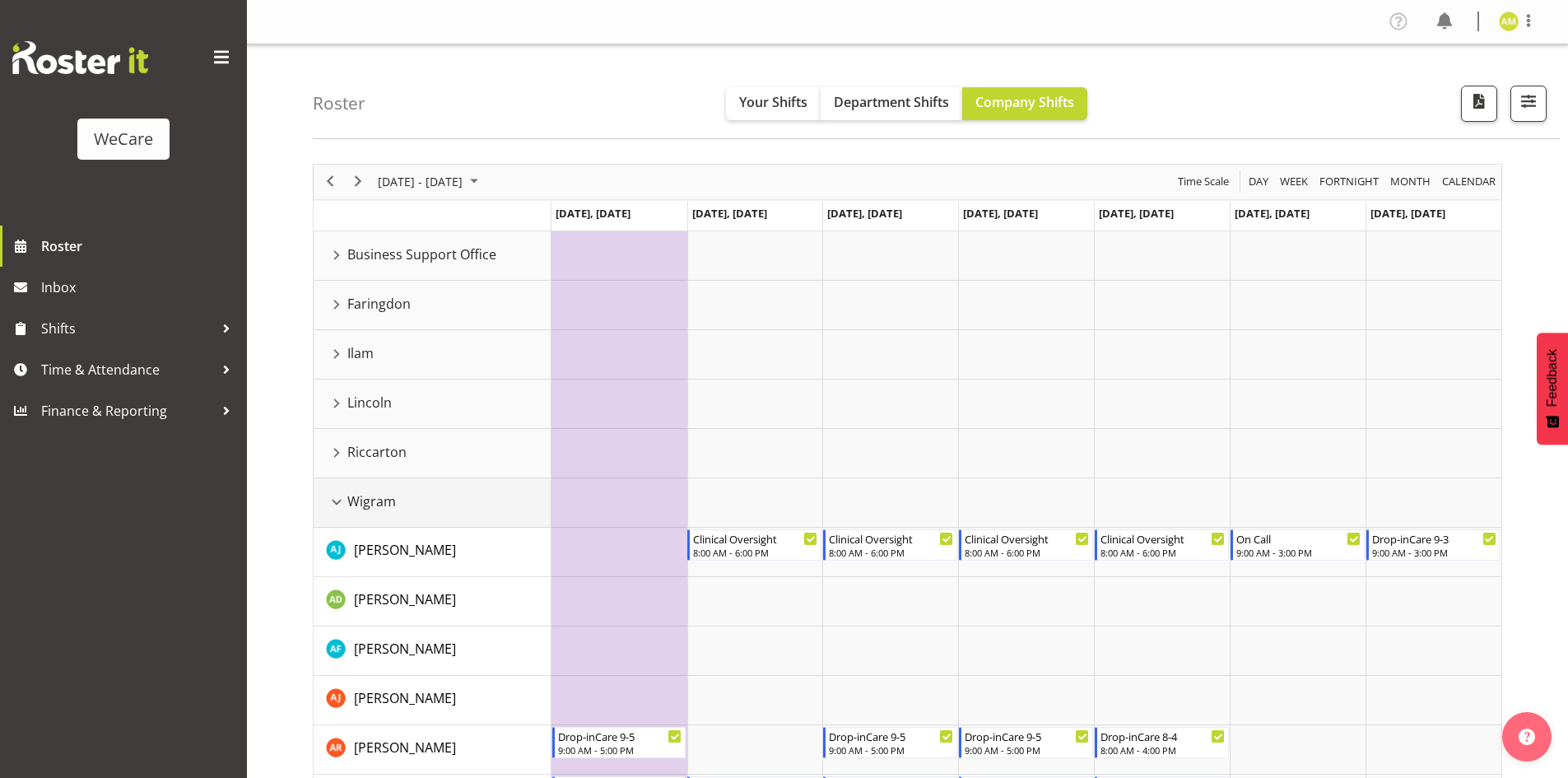
click at [332, 499] on div "Wigram resource" at bounding box center [337, 502] width 22 height 22
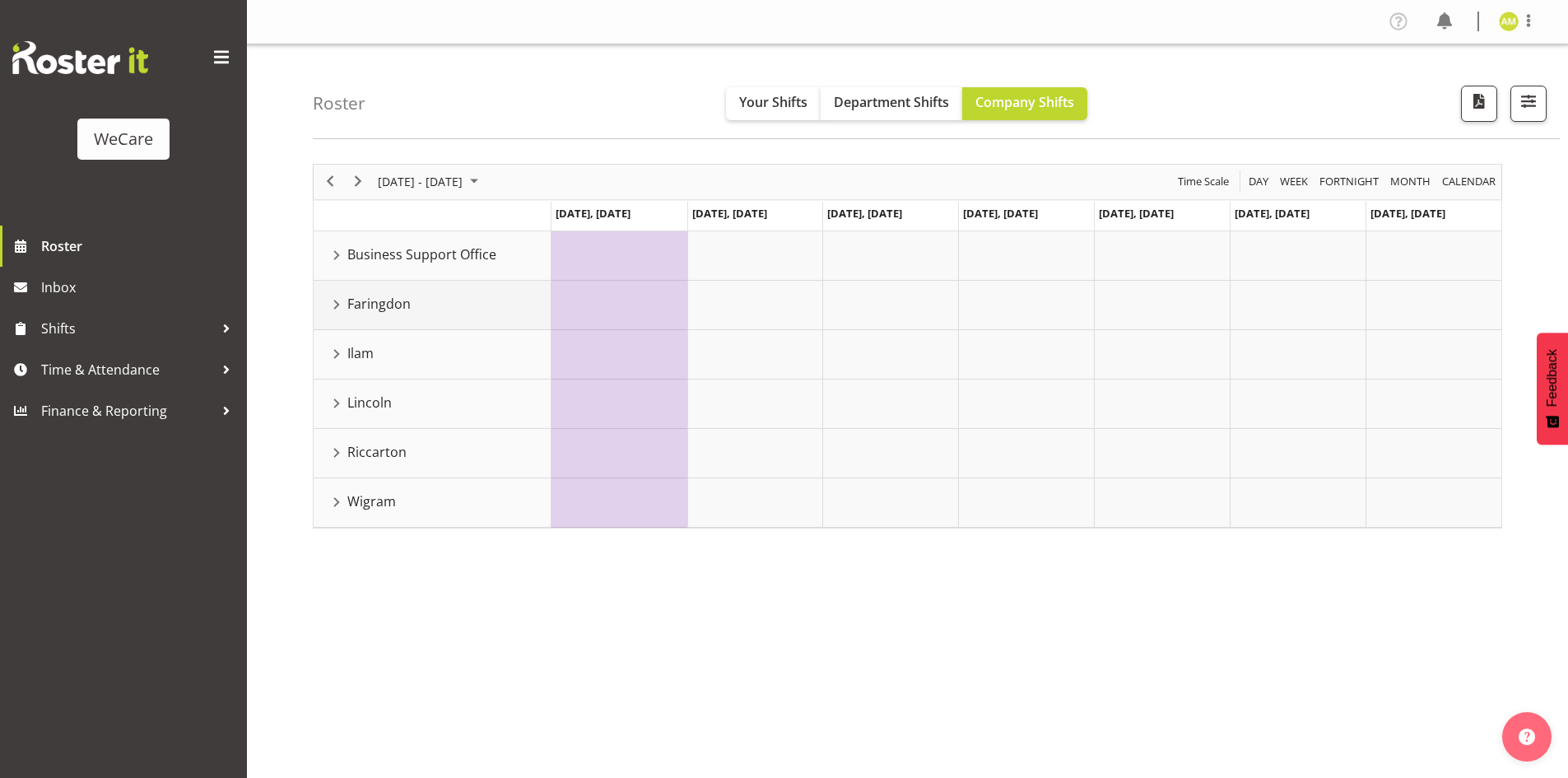
click at [338, 310] on div "Faringdon resource" at bounding box center [337, 304] width 22 height 22
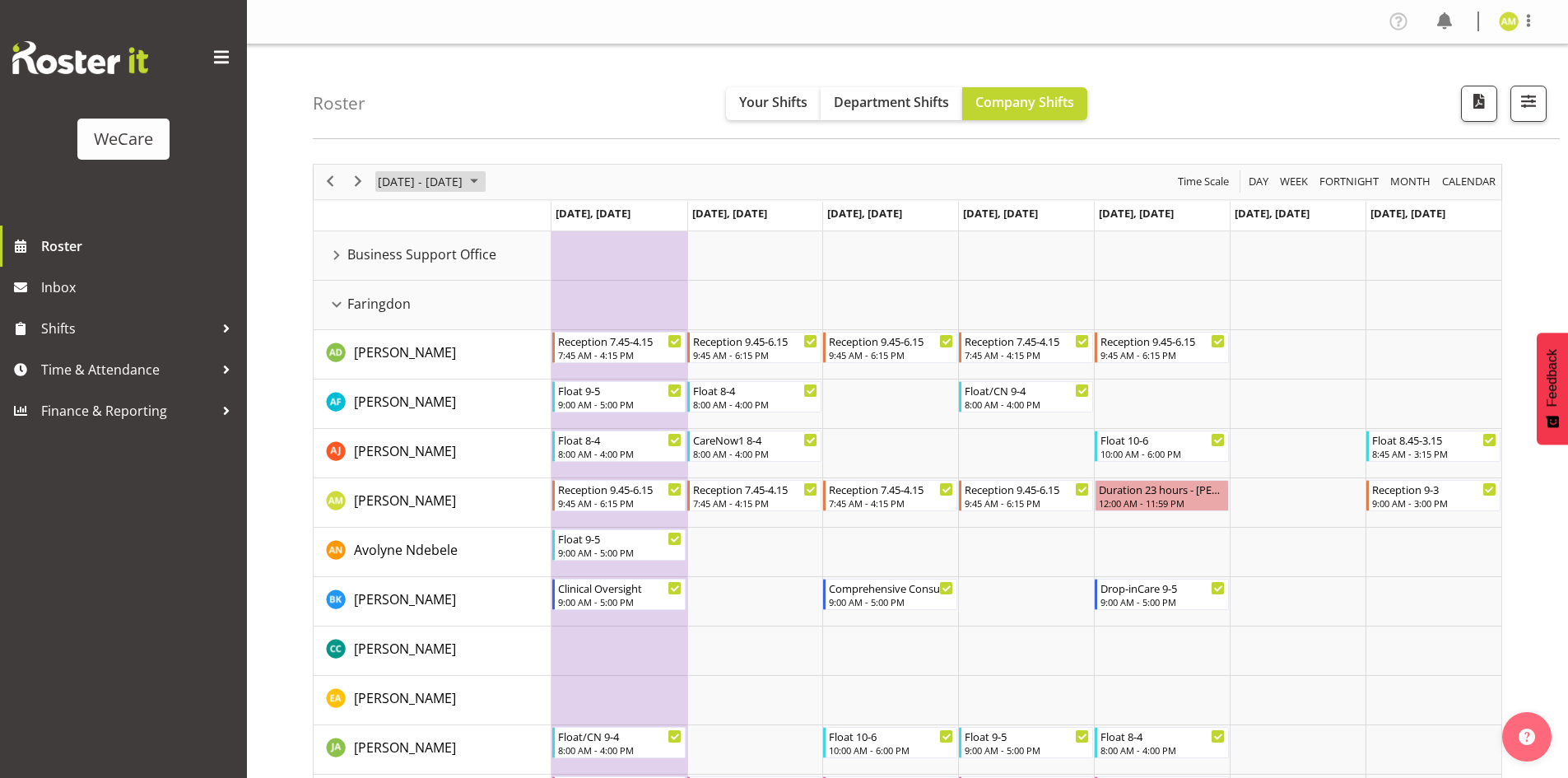
click at [405, 175] on span "[DATE] - [DATE]" at bounding box center [420, 181] width 88 height 21
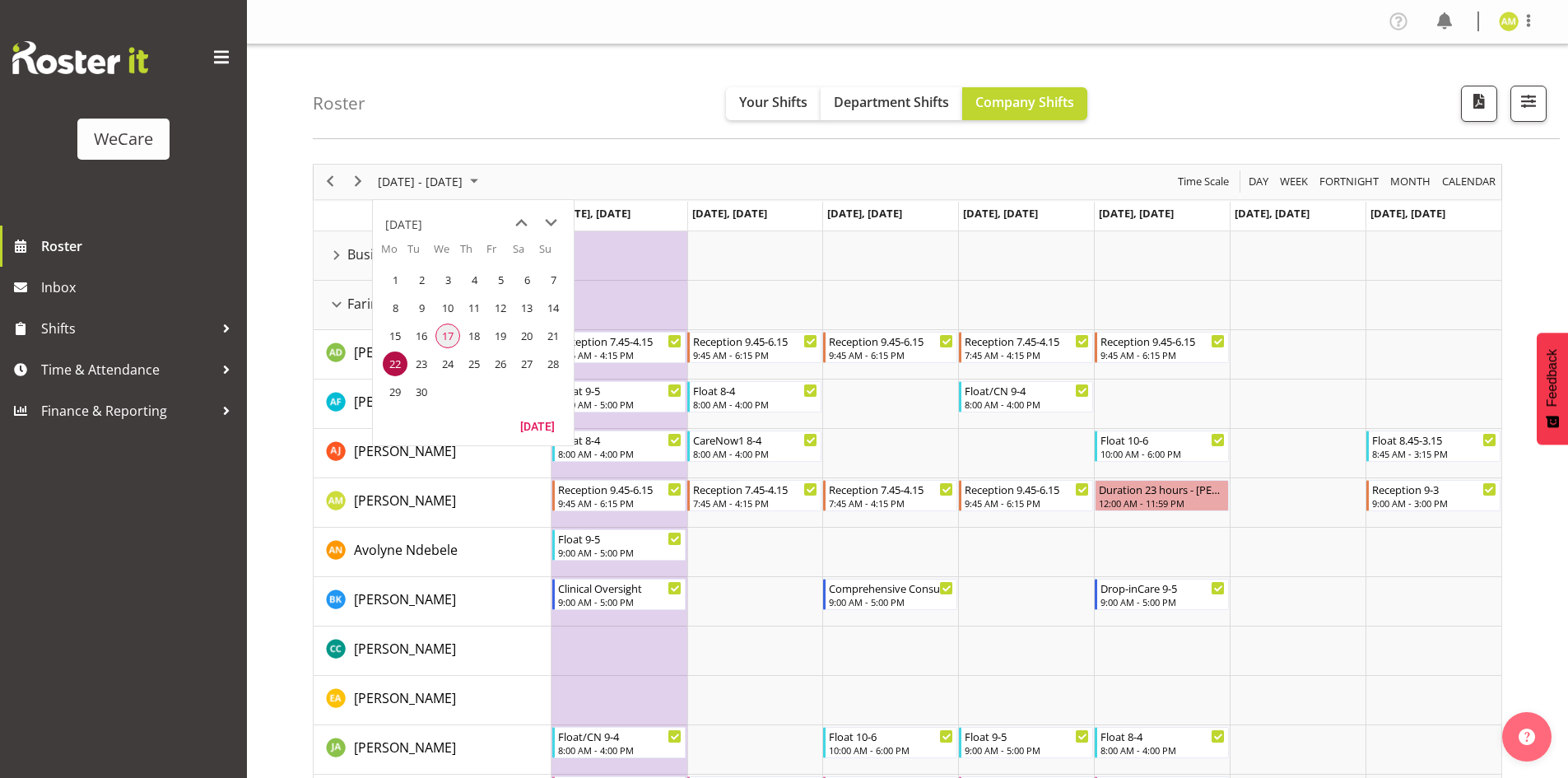
click at [453, 334] on span "17" at bounding box center [448, 336] width 25 height 25
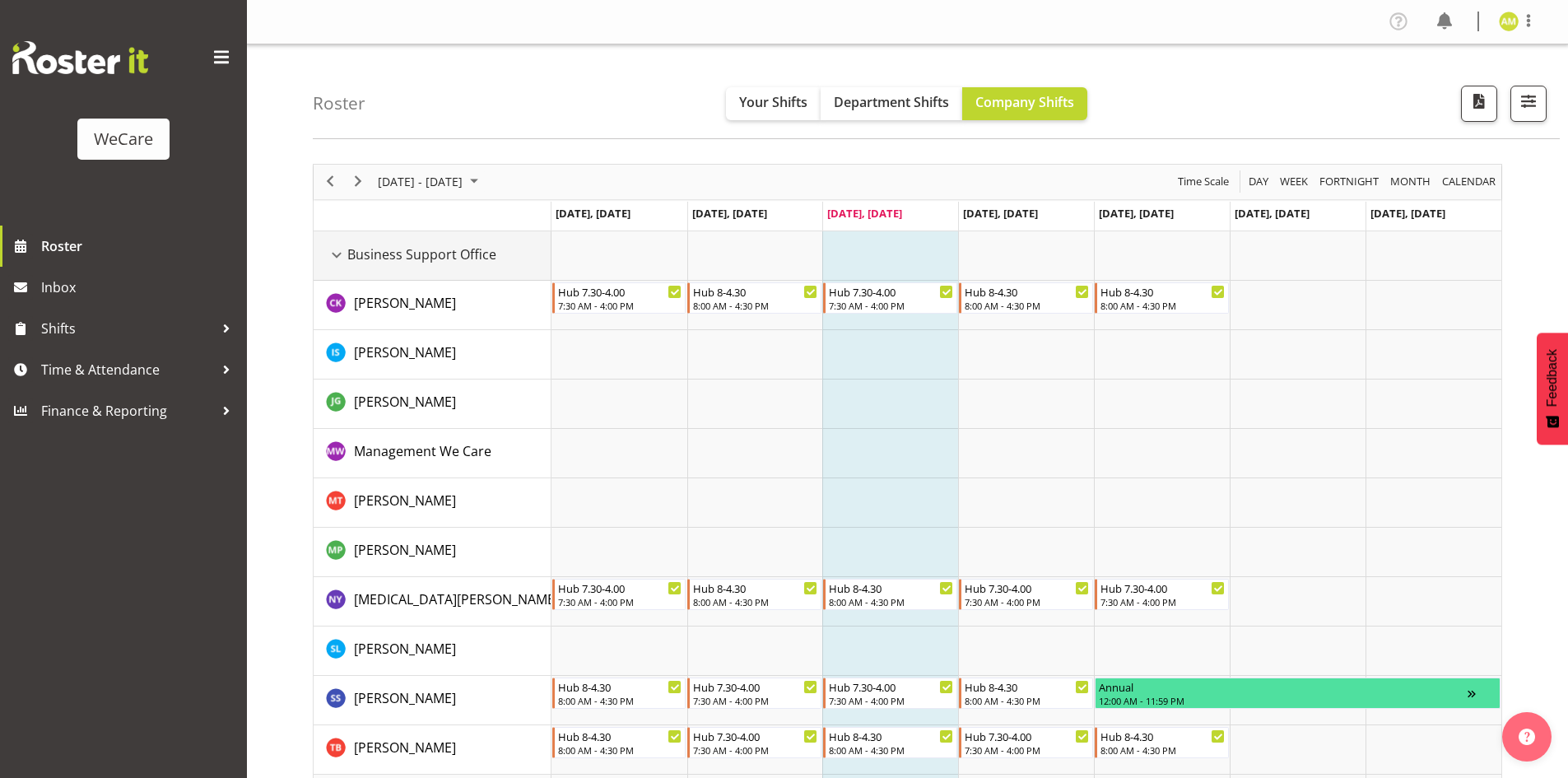
click at [338, 263] on div "Business Support Office resource" at bounding box center [337, 255] width 22 height 22
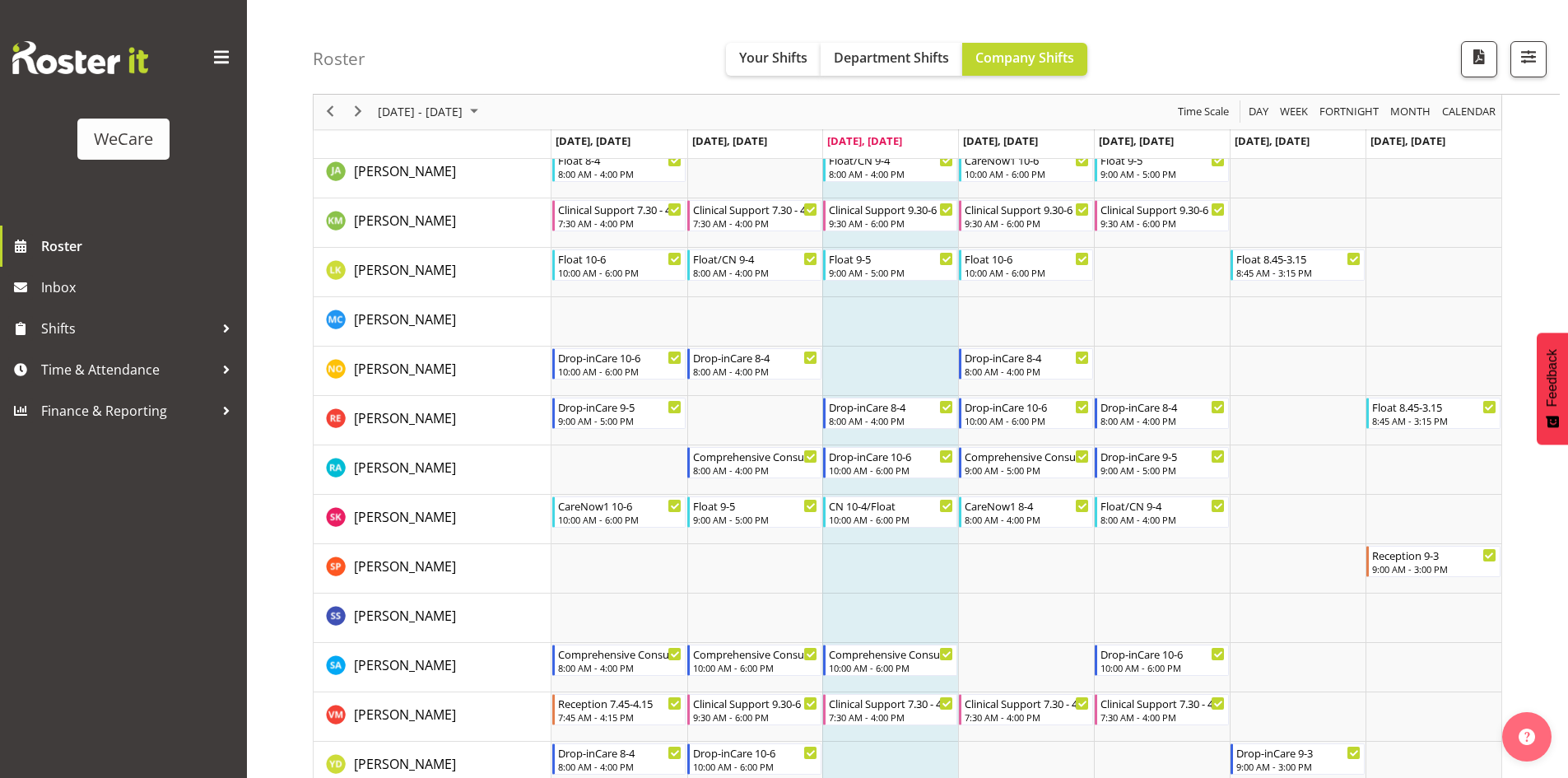
scroll to position [741, 0]
